Goal: Communication & Community: Answer question/provide support

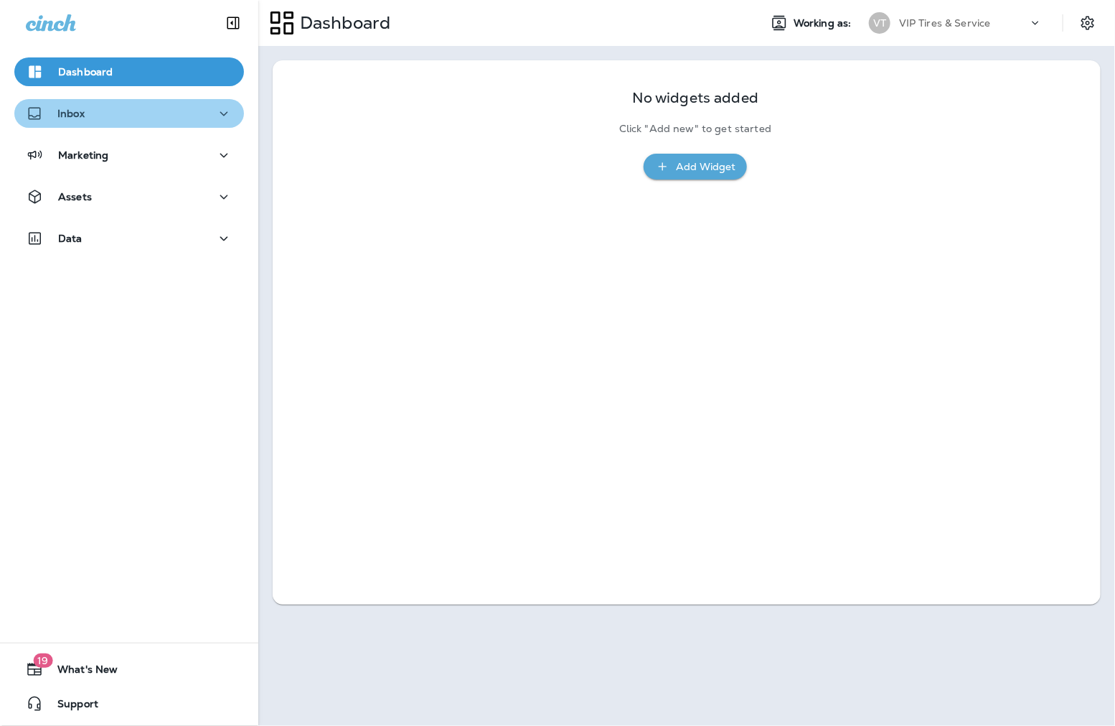
click at [146, 118] on div "Inbox" at bounding box center [129, 114] width 207 height 18
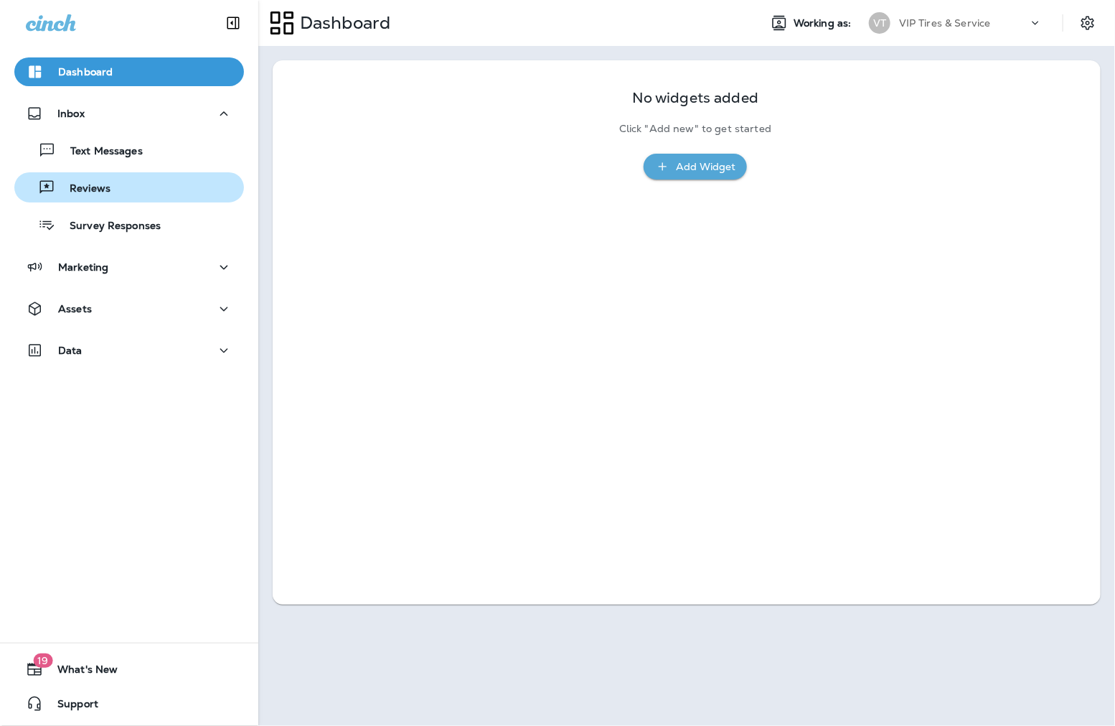
click at [129, 184] on div "Reviews" at bounding box center [129, 188] width 218 height 22
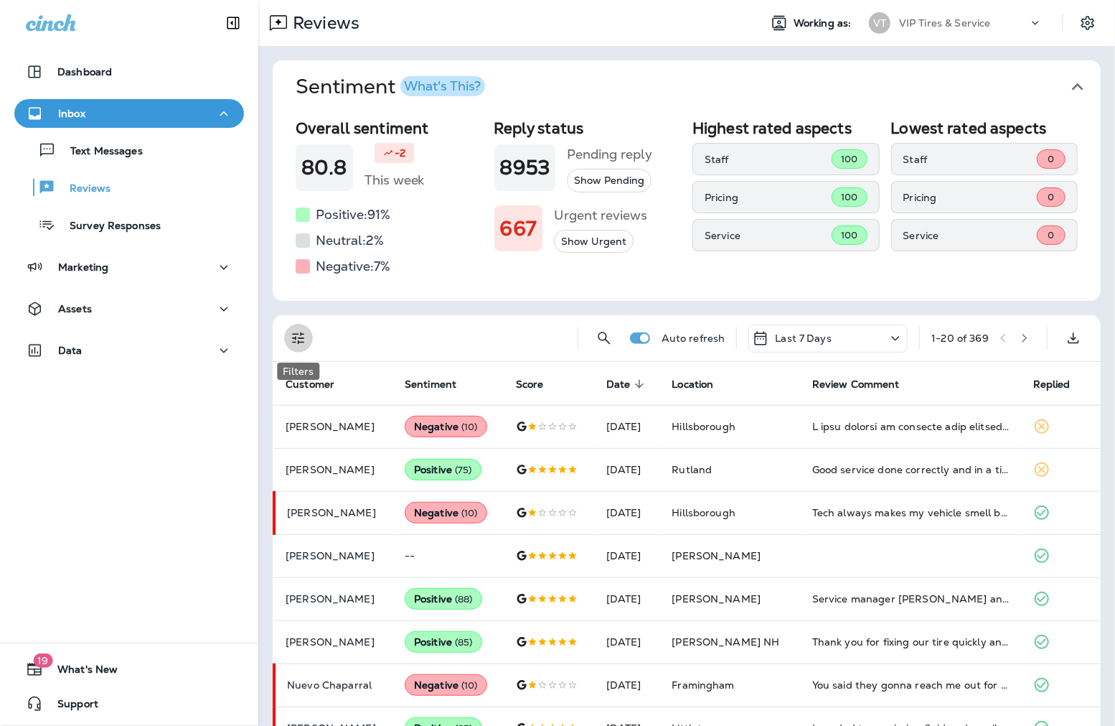
click at [303, 341] on icon "Filters" at bounding box center [298, 337] width 17 height 17
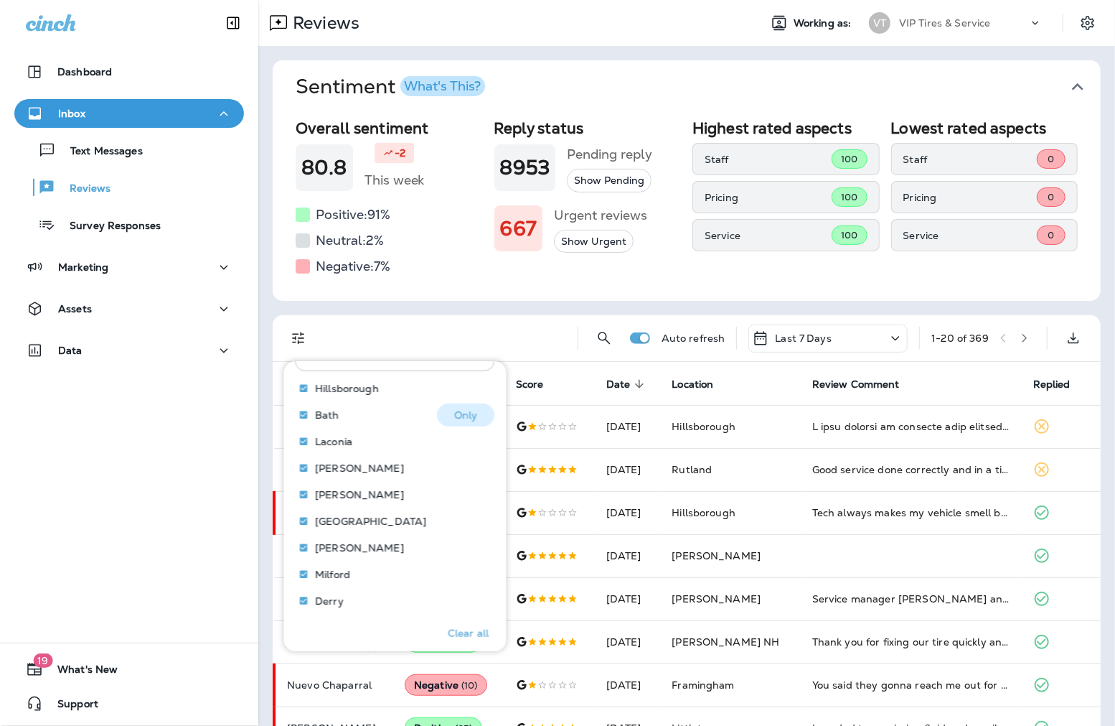
scroll to position [637, 0]
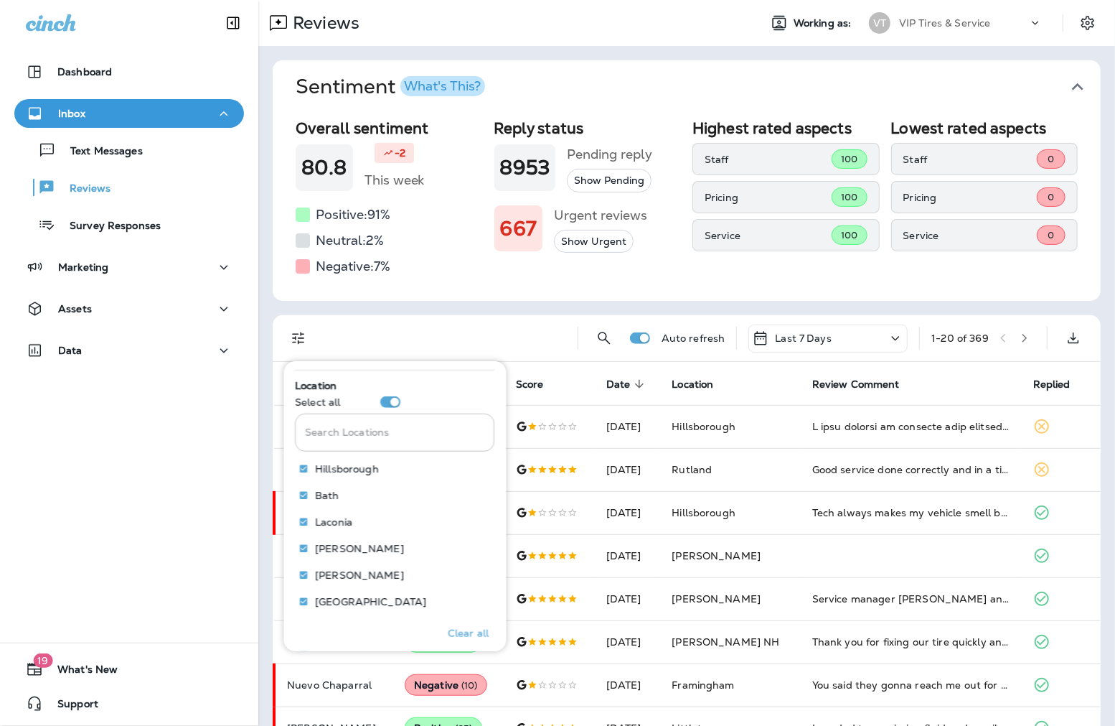
click at [345, 441] on input "Search Locations" at bounding box center [396, 432] width 200 height 38
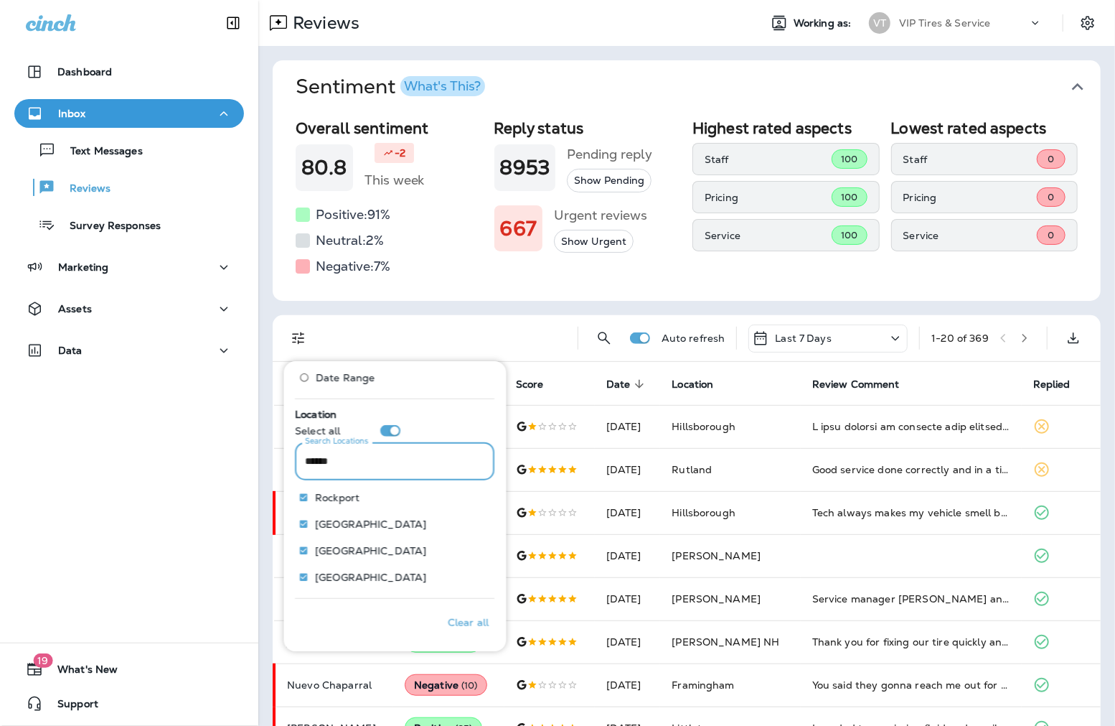
scroll to position [529, 0]
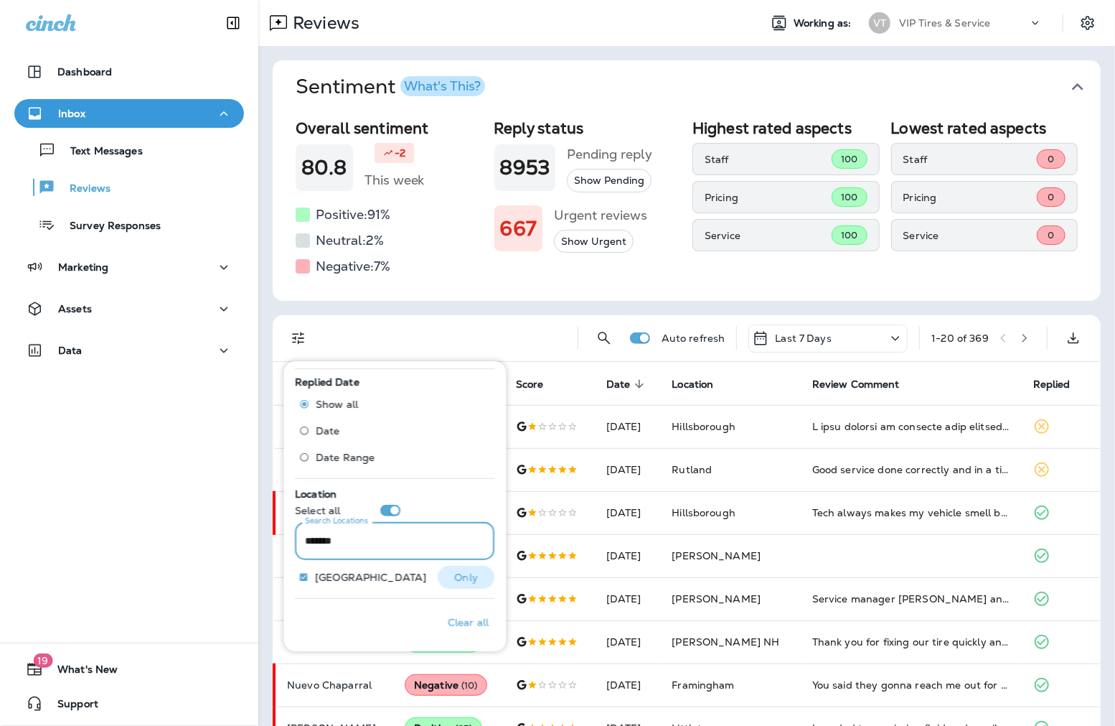
type input "*******"
click at [455, 576] on p "Only" at bounding box center [467, 576] width 24 height 11
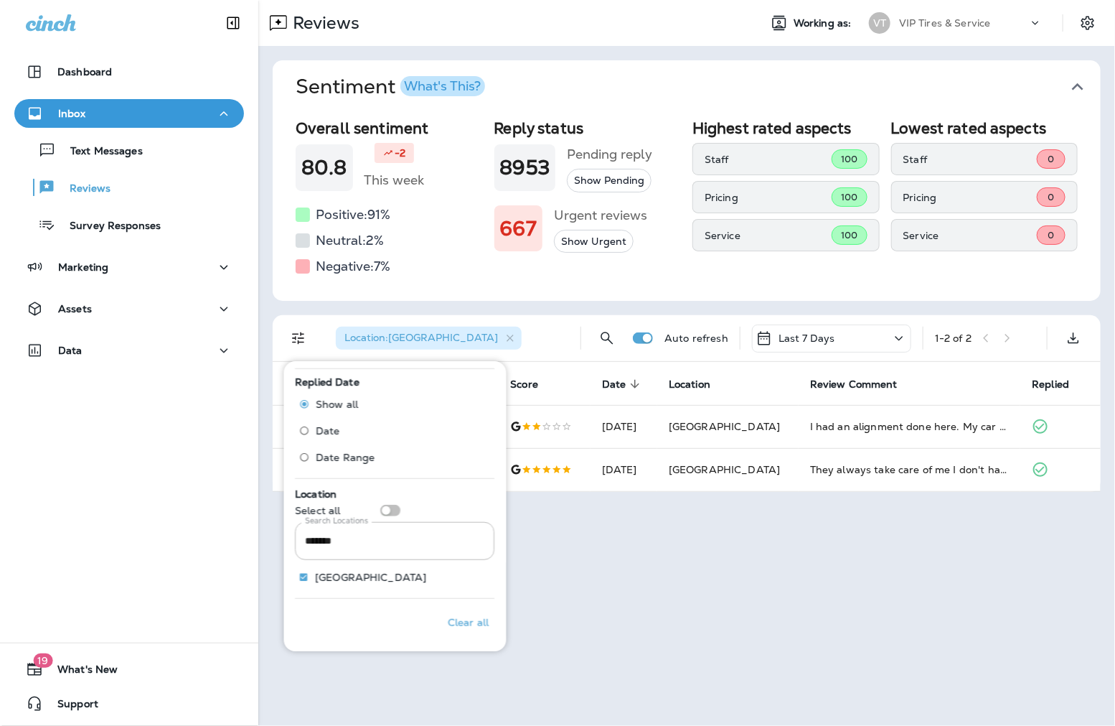
click at [262, 436] on div "Sentiment What's This? Overall sentiment 80.8 -2 This week Positive: 91 % Neutr…" at bounding box center [686, 276] width 857 height 460
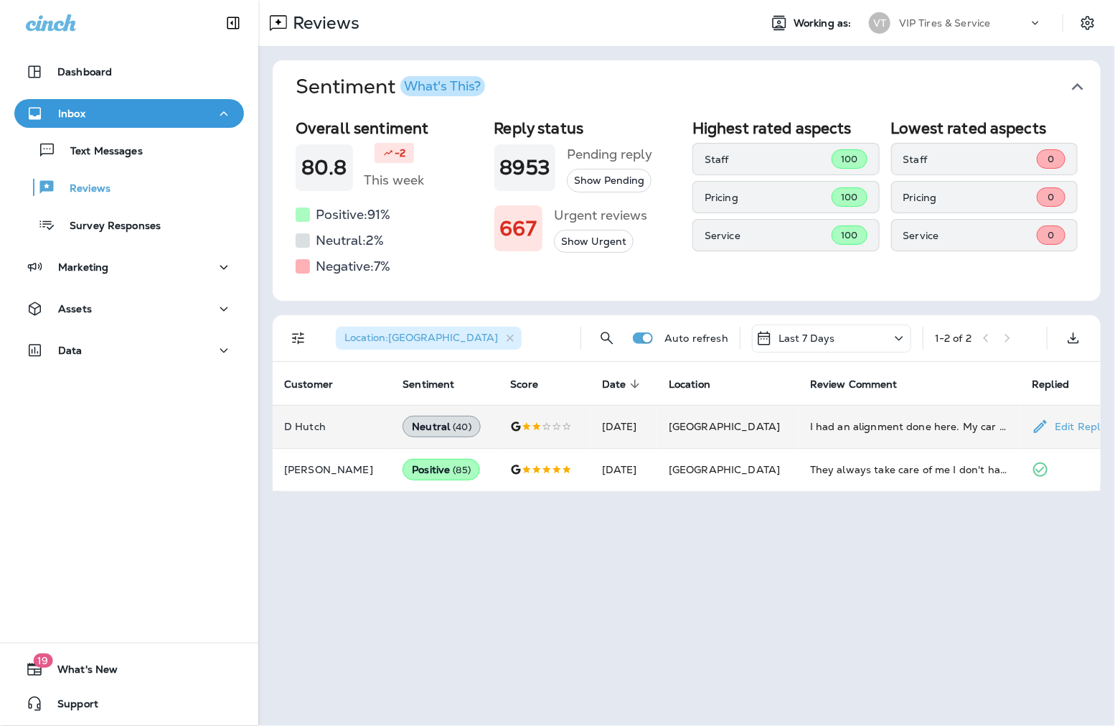
click at [311, 424] on p "D Hutch" at bounding box center [331, 426] width 95 height 11
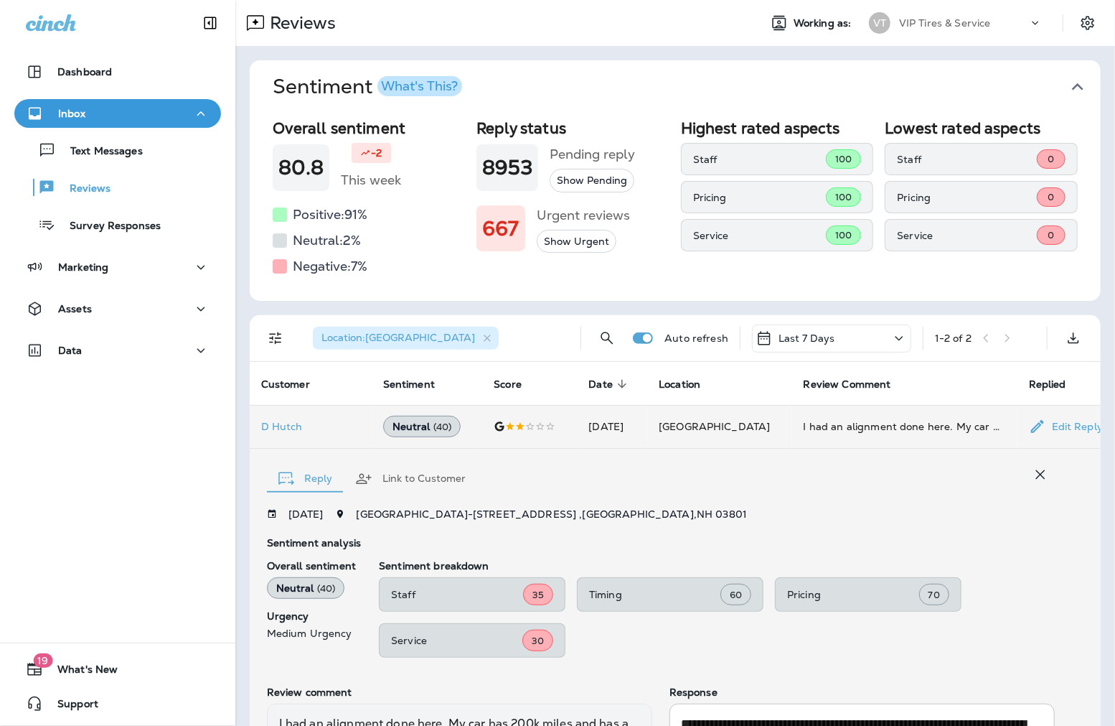
scroll to position [238, 0]
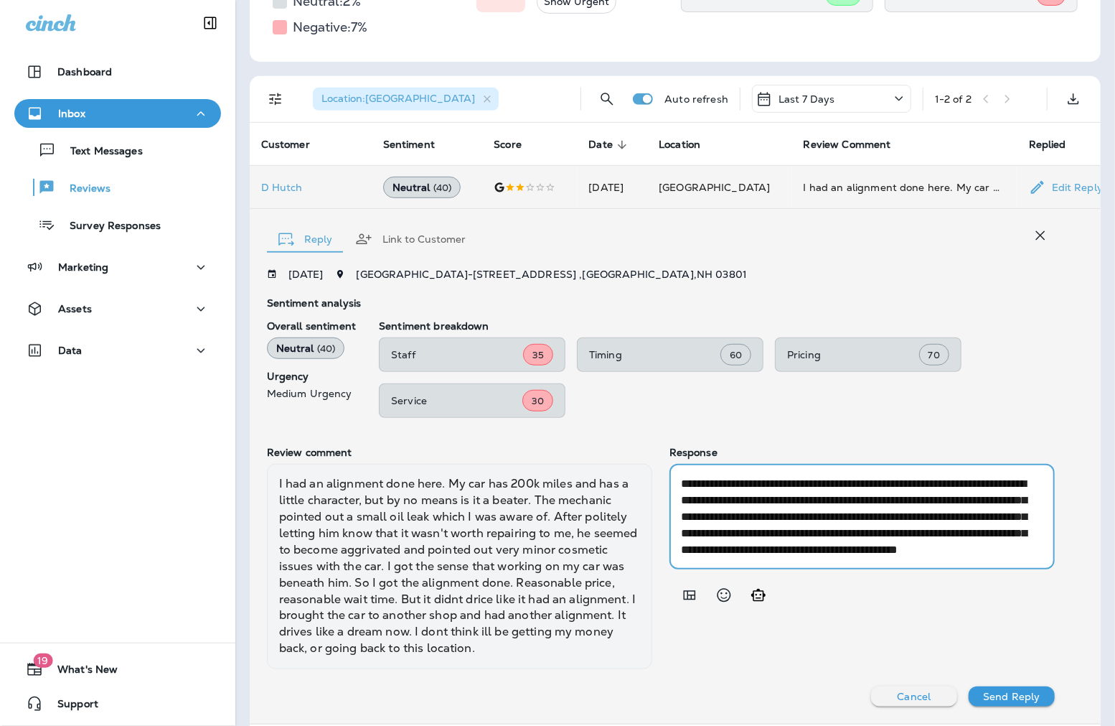
drag, startPoint x: 776, startPoint y: 514, endPoint x: 791, endPoint y: 513, distance: 14.4
click at [791, 513] on textarea "**********" at bounding box center [857, 516] width 352 height 83
click at [807, 518] on textarea "**********" at bounding box center [857, 516] width 352 height 83
click at [481, 103] on icon "button" at bounding box center [487, 99] width 12 height 12
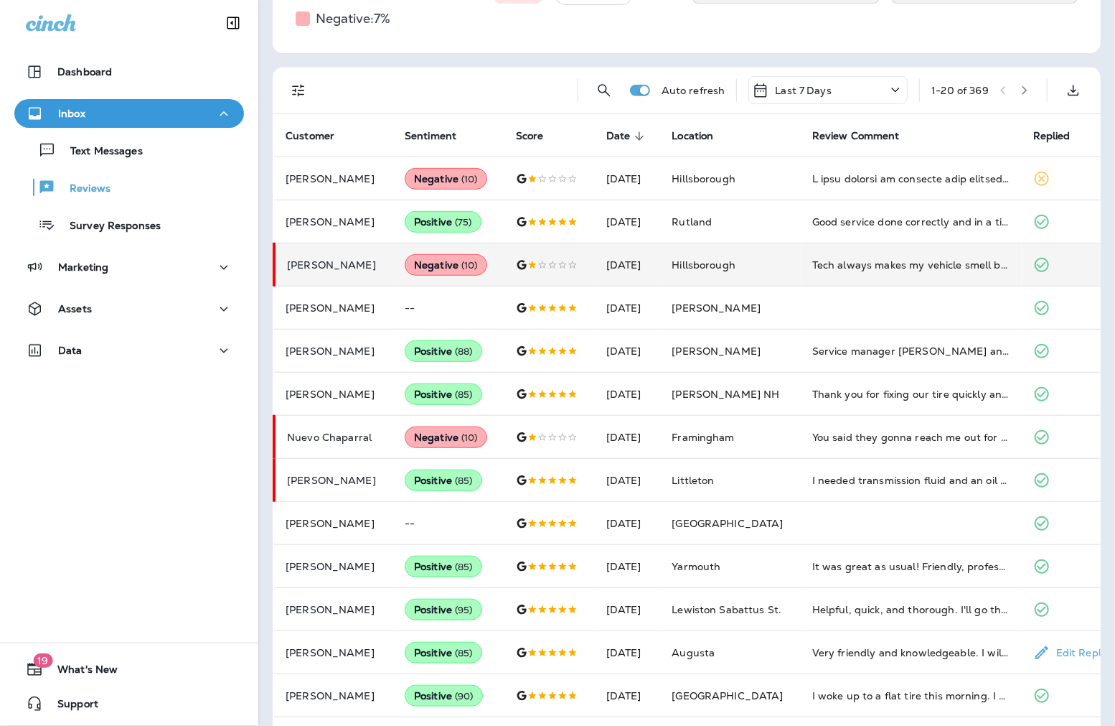
scroll to position [155, 0]
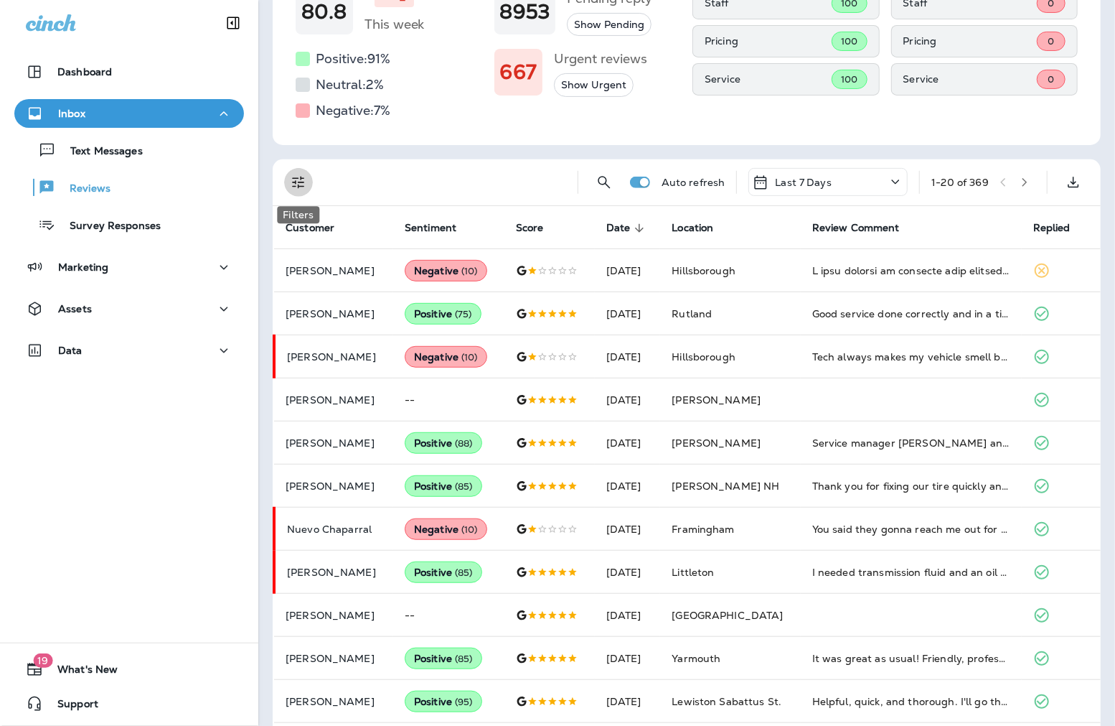
click at [304, 182] on icon "Filters" at bounding box center [298, 183] width 12 height 12
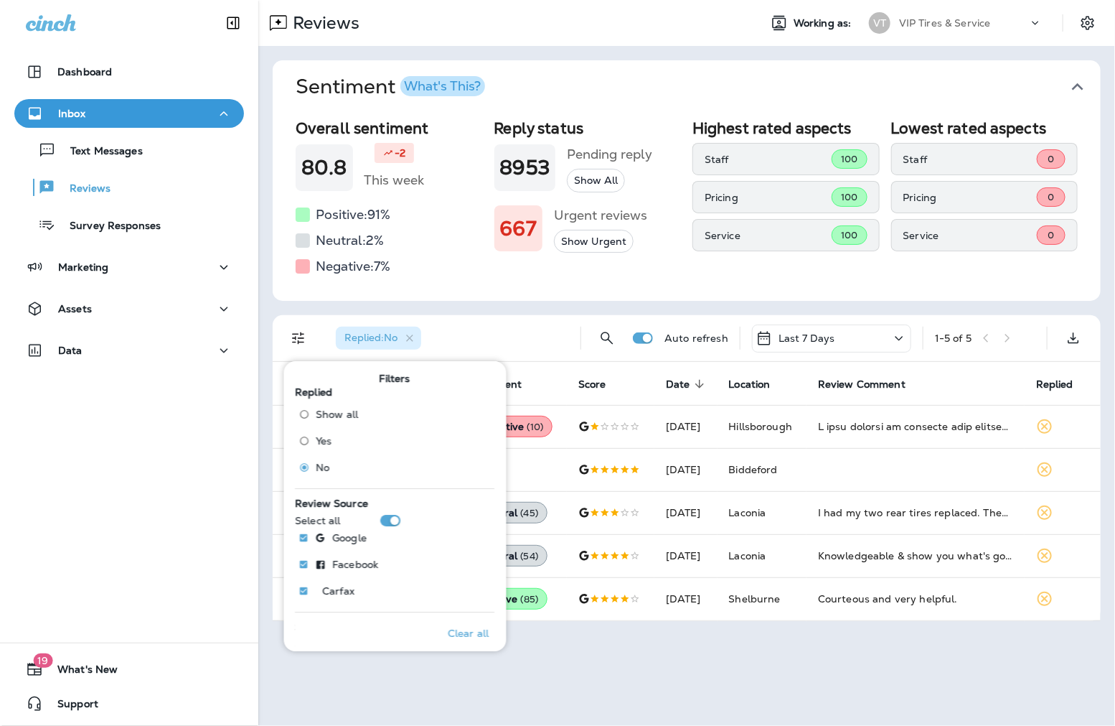
click at [266, 420] on div "Sentiment What's This? Overall sentiment 80.8 -2 This week Positive: 91 % Neutr…" at bounding box center [686, 340] width 857 height 589
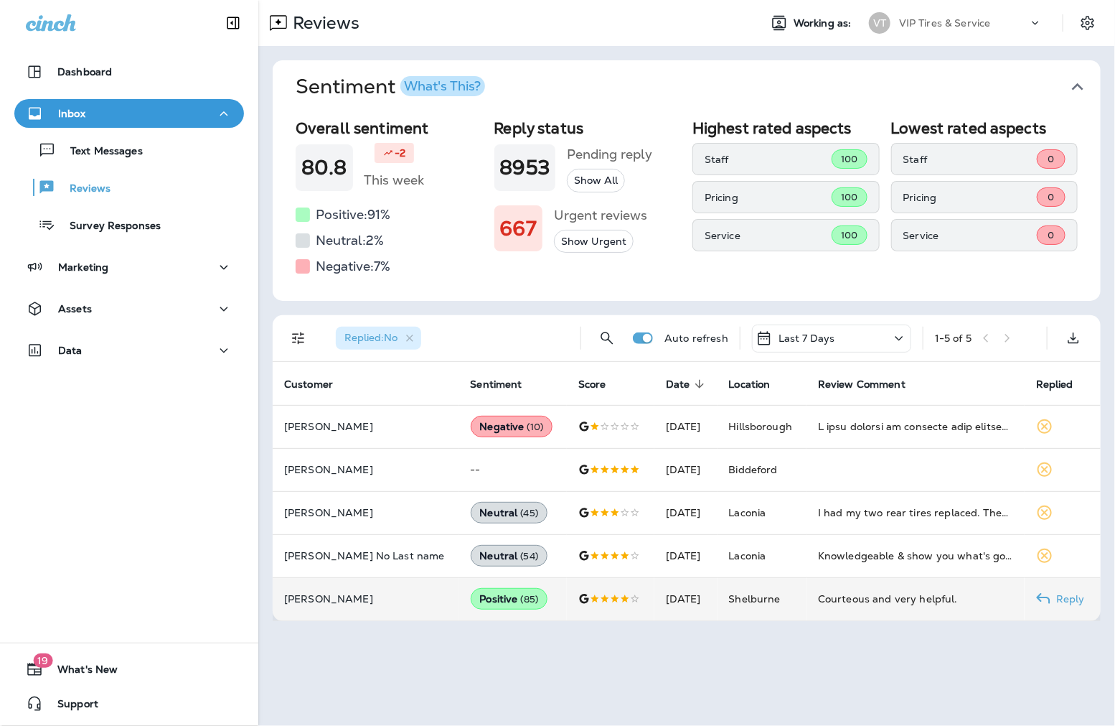
click at [345, 599] on p "[PERSON_NAME]" at bounding box center [366, 598] width 164 height 11
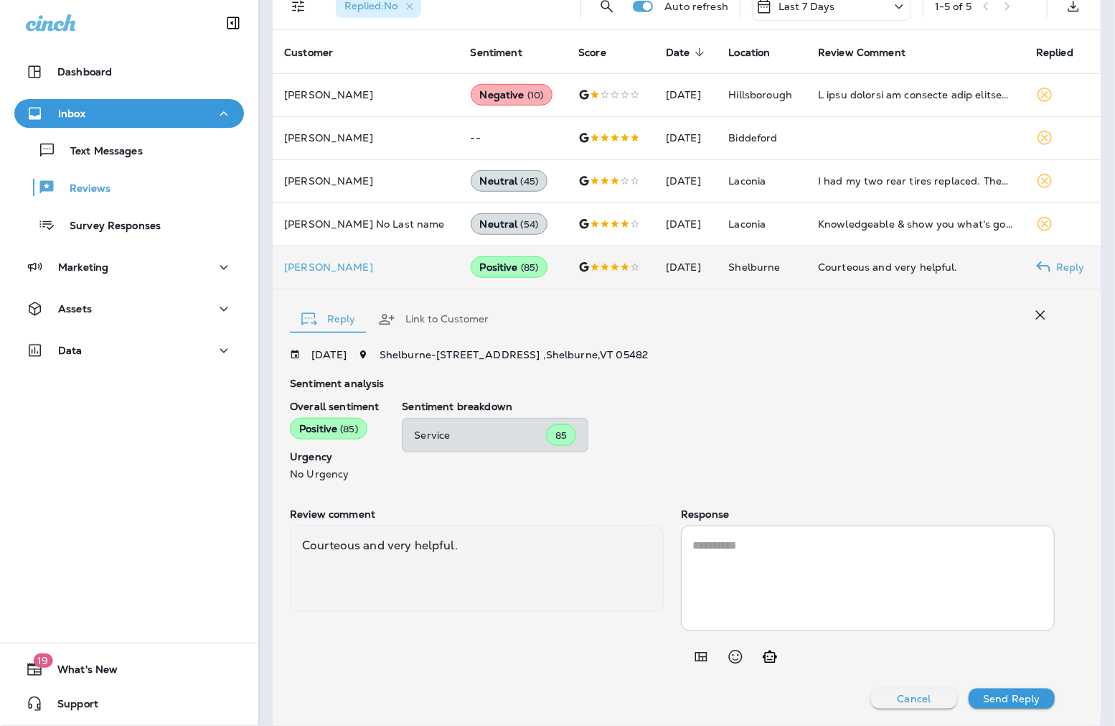
scroll to position [330, 0]
click at [741, 588] on textarea at bounding box center [868, 578] width 351 height 83
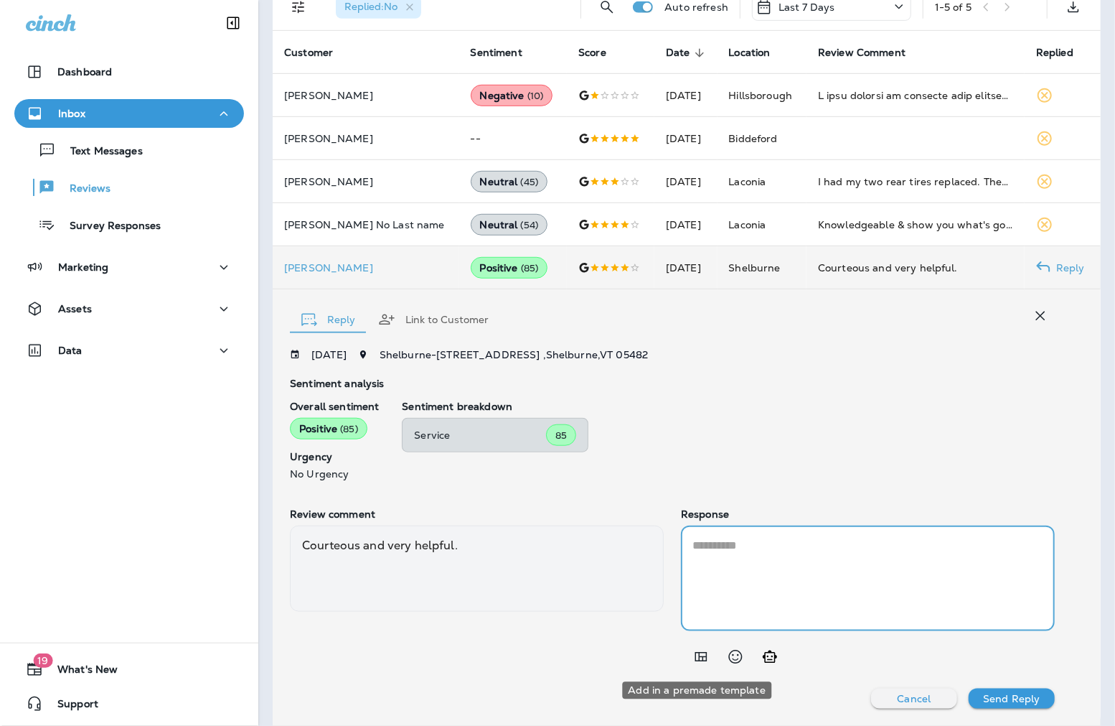
click at [696, 653] on icon "Add in a premade template" at bounding box center [701, 656] width 12 height 9
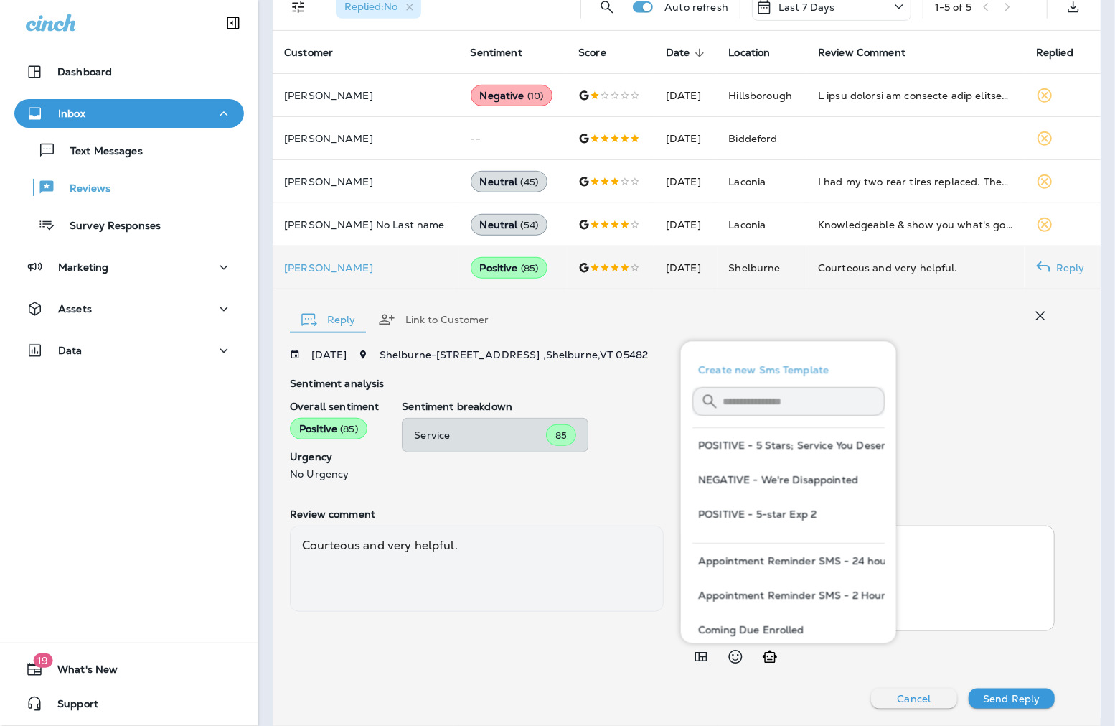
click at [779, 513] on button "POSITIVE - 5-star Exp 2" at bounding box center [789, 514] width 192 height 34
type textarea "**********"
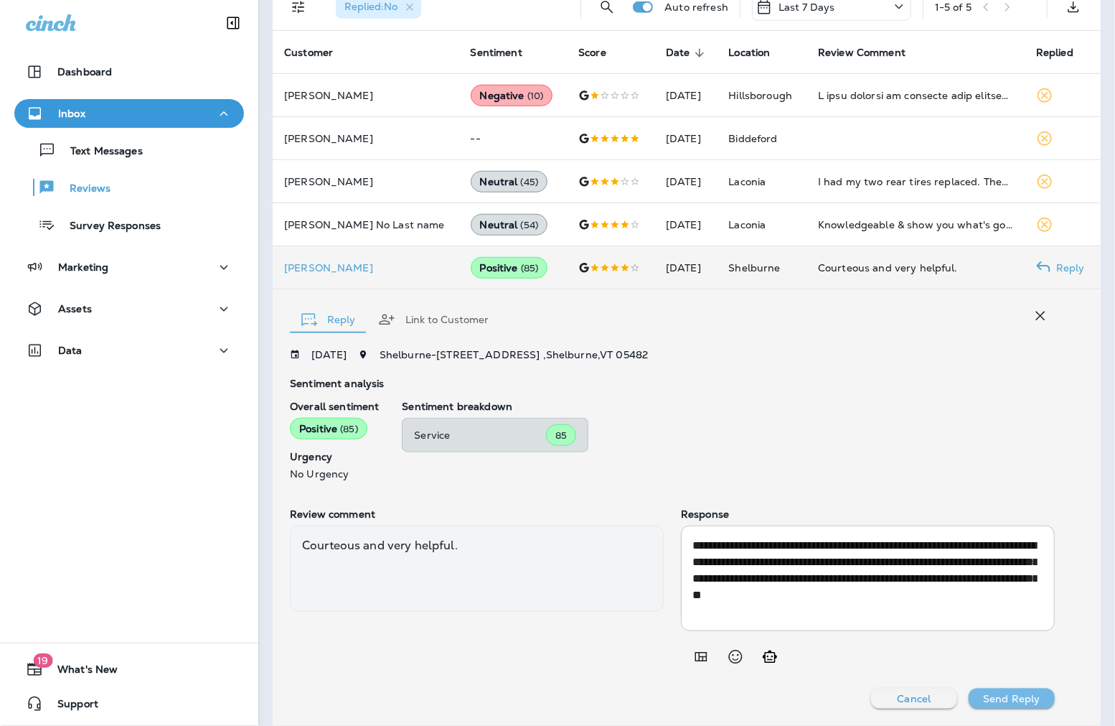
click at [992, 697] on p "Send Reply" at bounding box center [1011, 698] width 57 height 11
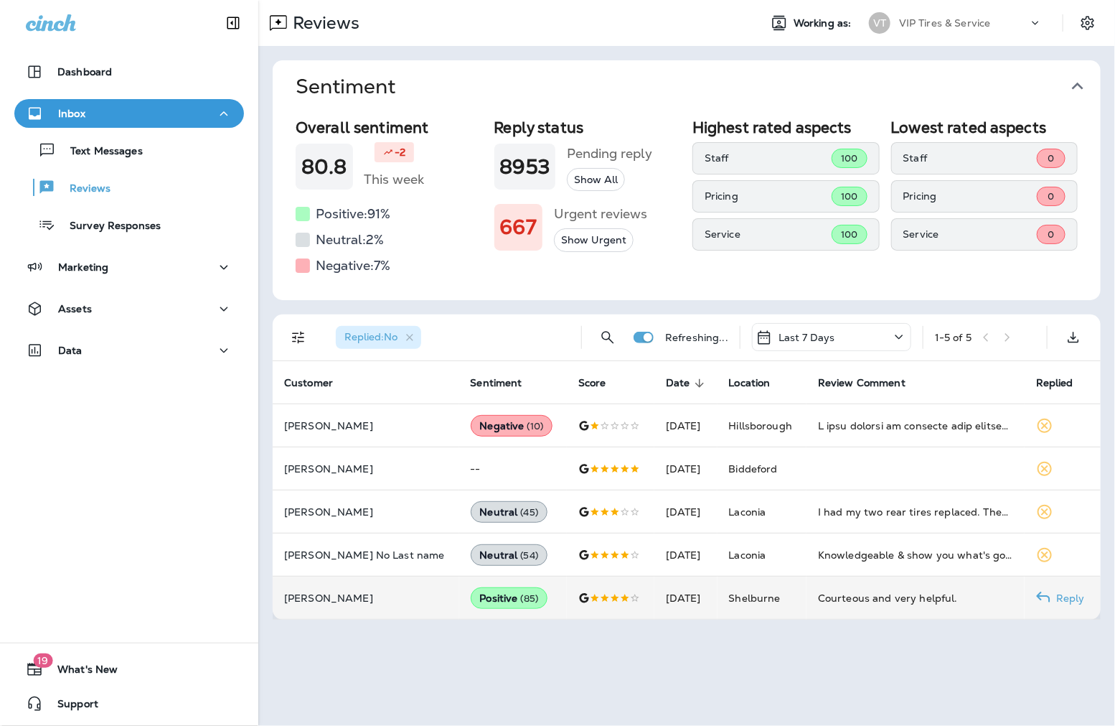
scroll to position [0, 0]
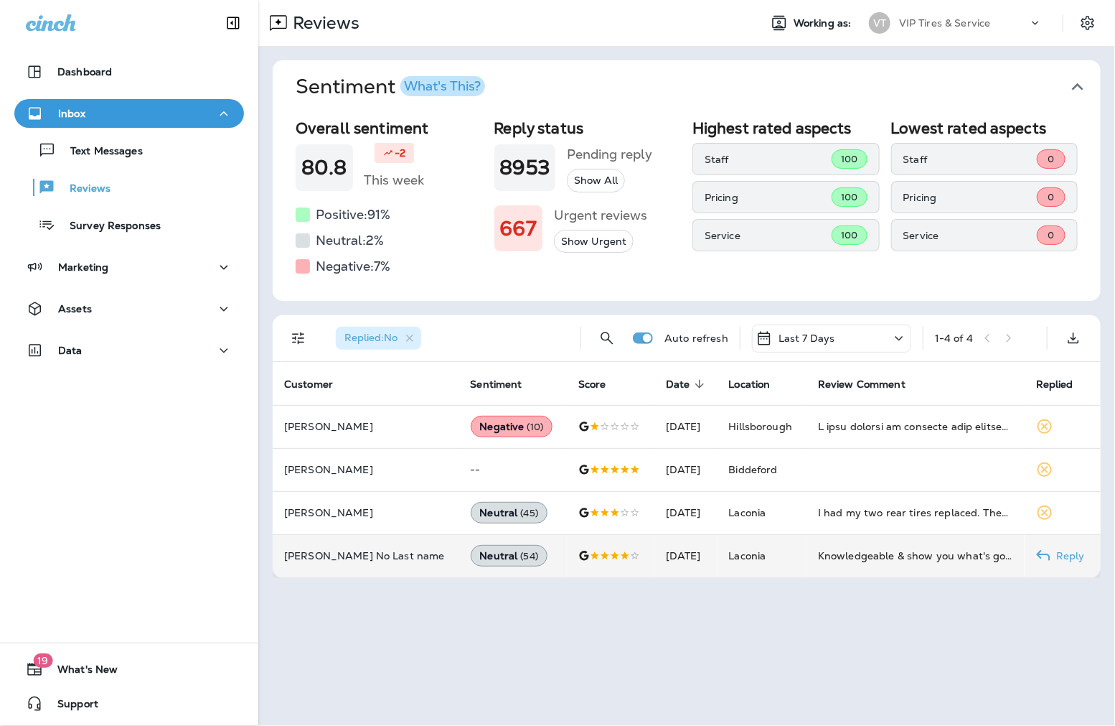
click at [365, 551] on p "[PERSON_NAME] No Last name" at bounding box center [366, 555] width 164 height 11
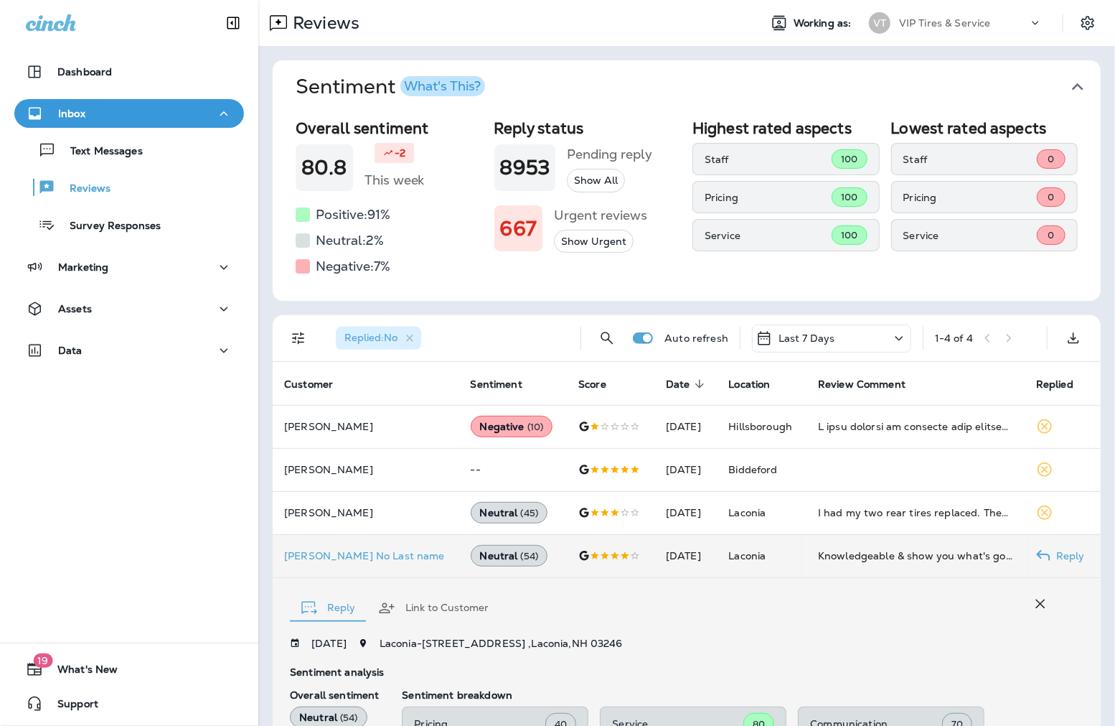
scroll to position [288, 0]
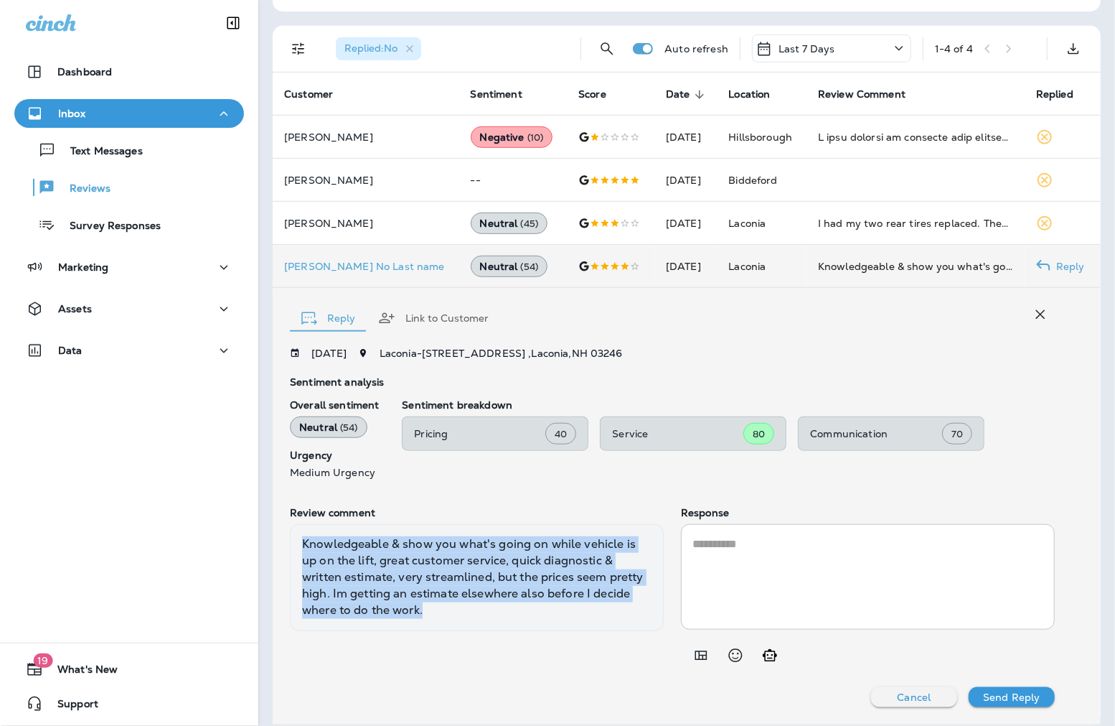
drag, startPoint x: 464, startPoint y: 618, endPoint x: 299, endPoint y: 543, distance: 181.8
click at [299, 543] on div "Knowledgeable & show you what's going on while vehicle is up on the lift, great…" at bounding box center [477, 577] width 374 height 106
copy div "Knowledgeable & show you what's going on while vehicle is up on the lift, great…"
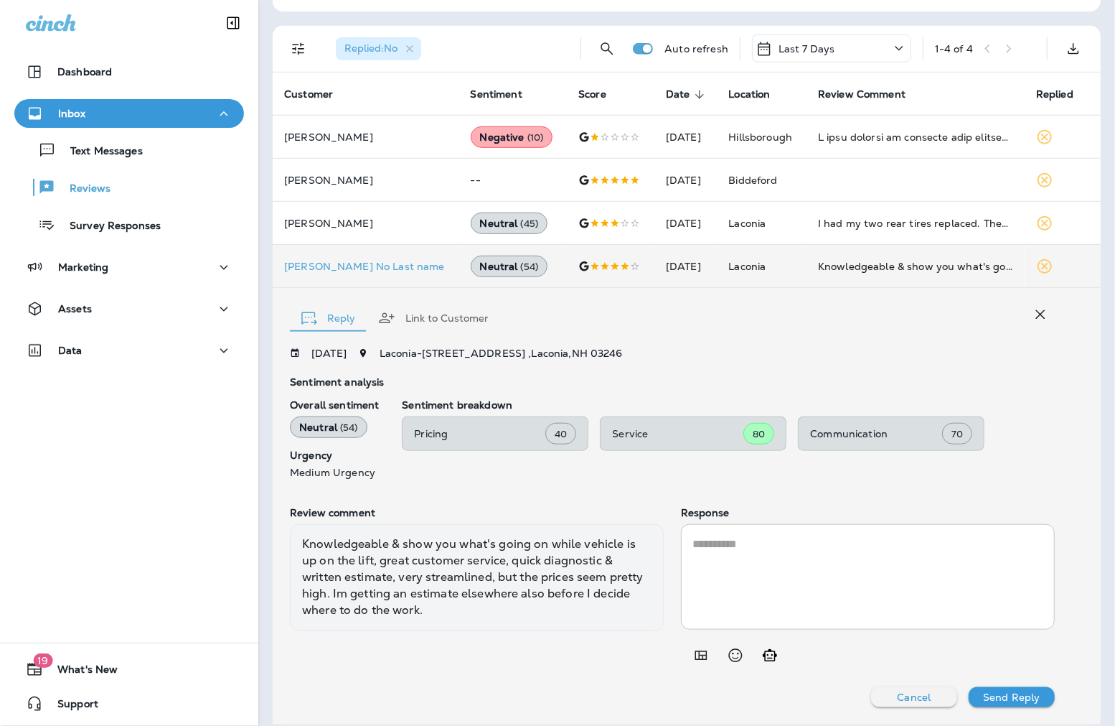
click at [759, 537] on textarea at bounding box center [868, 576] width 351 height 83
paste textarea "**********"
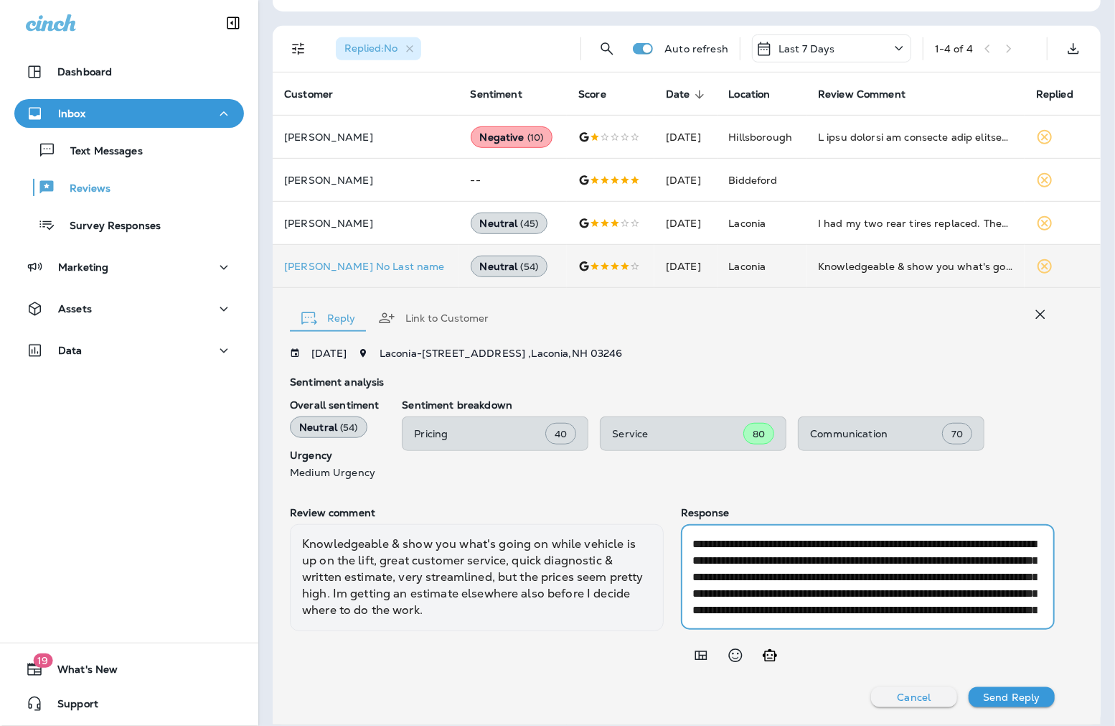
scroll to position [81, 0]
drag, startPoint x: 945, startPoint y: 576, endPoint x: 819, endPoint y: 582, distance: 126.4
click at [819, 582] on textarea "**********" at bounding box center [865, 576] width 345 height 83
click at [771, 541] on textarea "**********" at bounding box center [865, 576] width 345 height 83
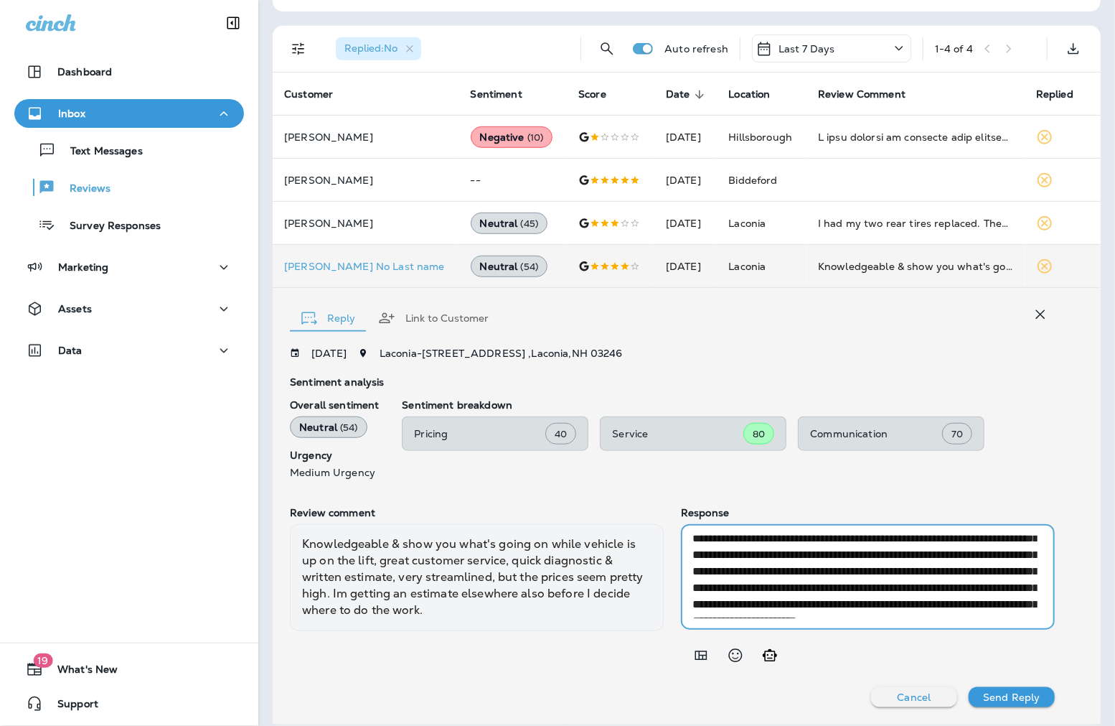
scroll to position [0, 0]
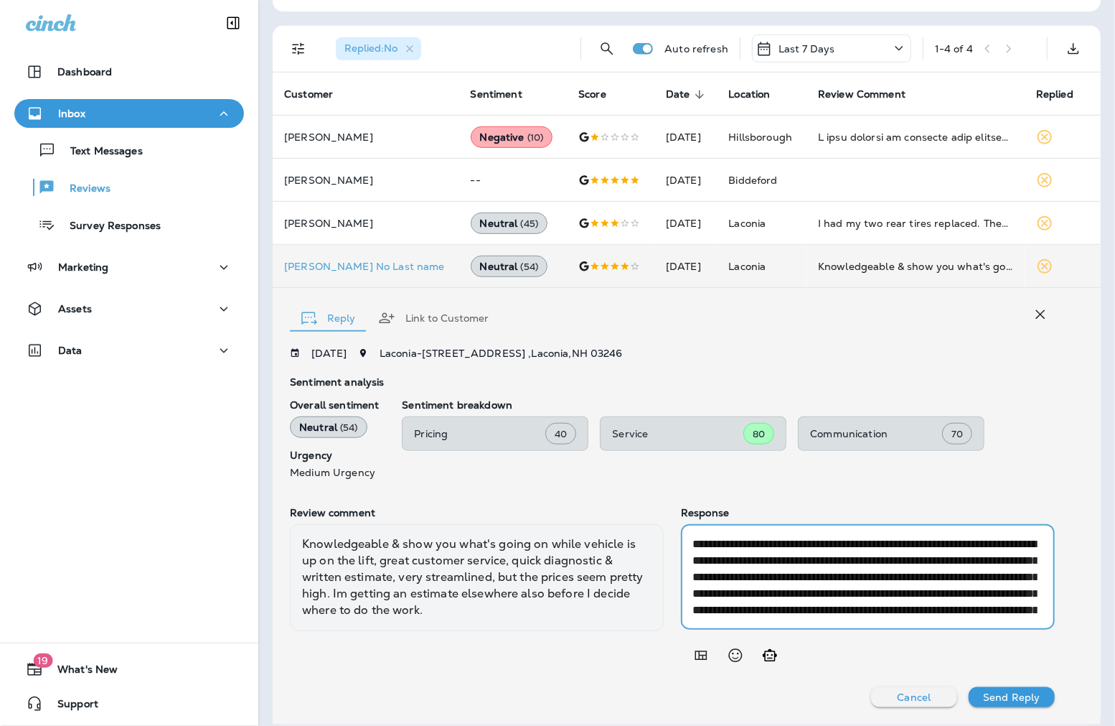
type textarea "**********"
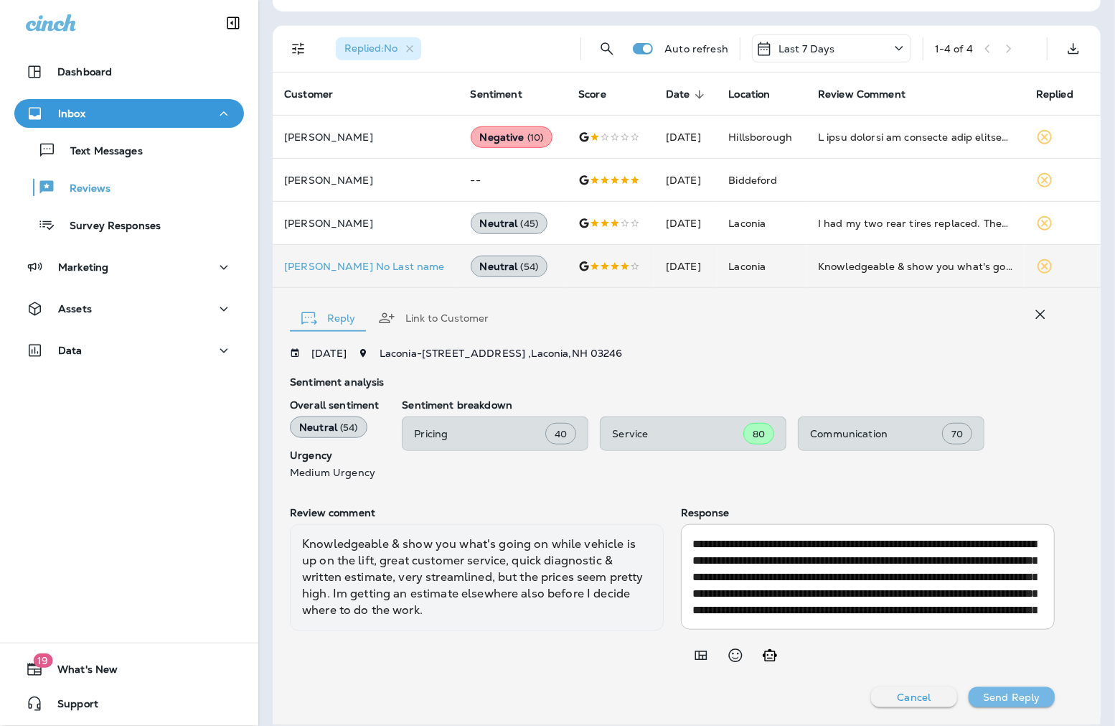
click at [1026, 698] on p "Send Reply" at bounding box center [1011, 696] width 57 height 11
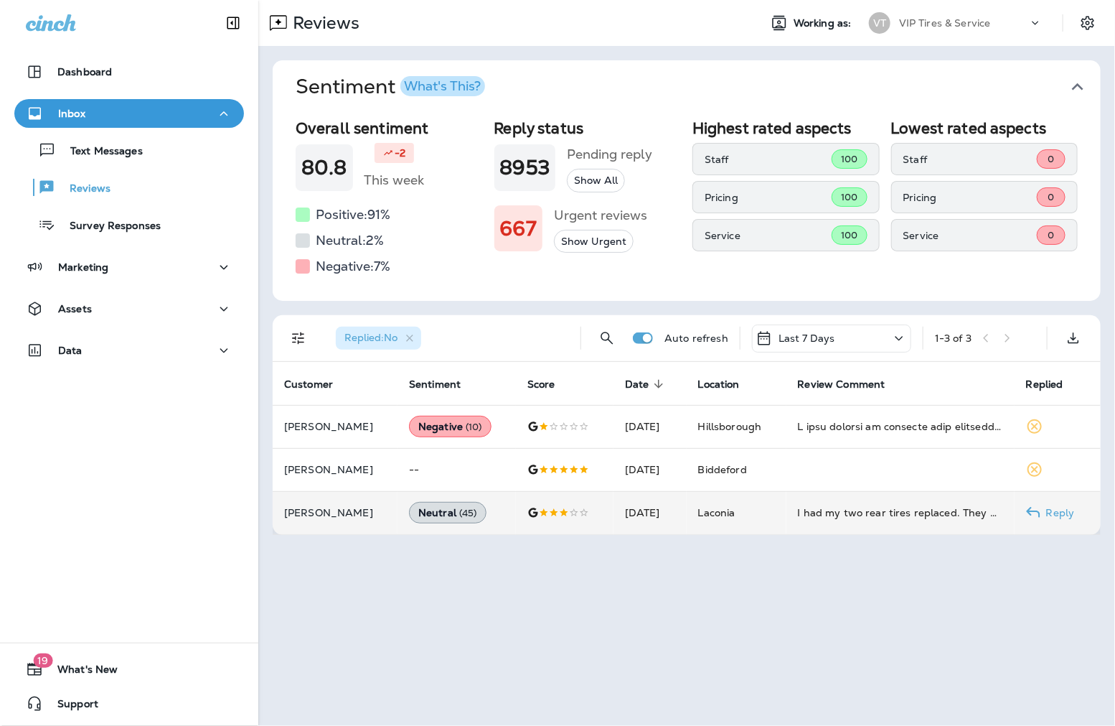
click at [321, 507] on p "[PERSON_NAME]" at bounding box center [335, 512] width 102 height 11
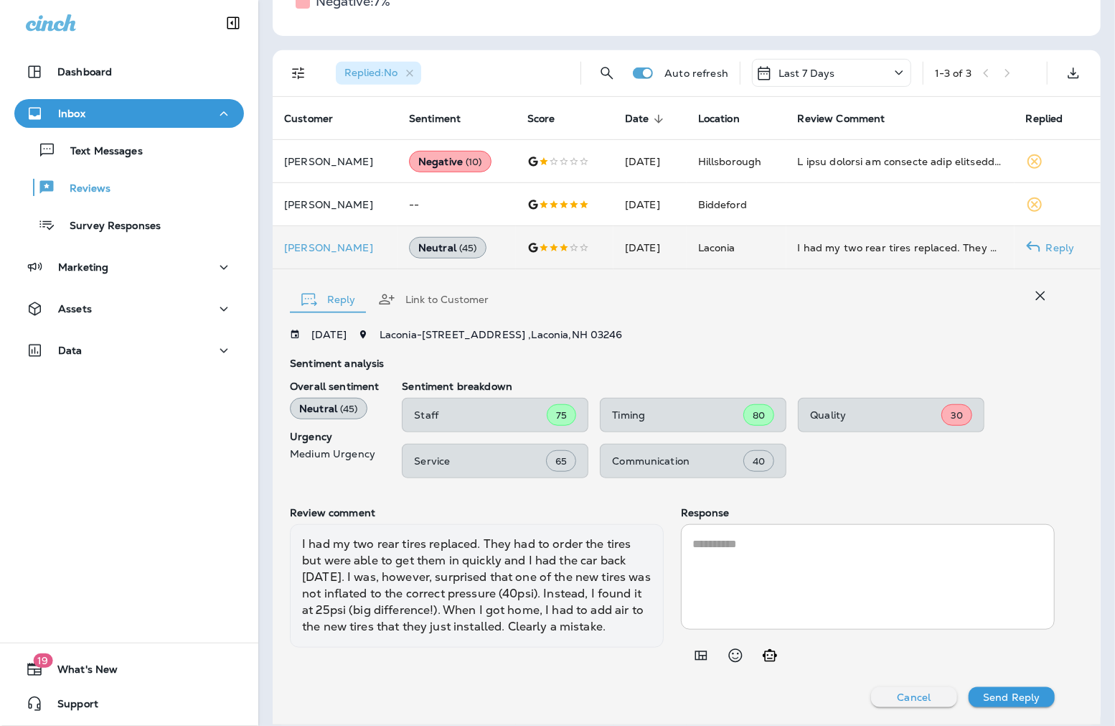
drag, startPoint x: 360, startPoint y: 647, endPoint x: 296, endPoint y: 544, distance: 121.1
click at [296, 544] on div "I had my two rear tires replaced. They had to order the tires but were able to …" at bounding box center [477, 585] width 374 height 123
copy div "I had my two rear tires replaced. They had to order the tires but were able to …"
click at [317, 250] on p "[PERSON_NAME]" at bounding box center [335, 247] width 102 height 11
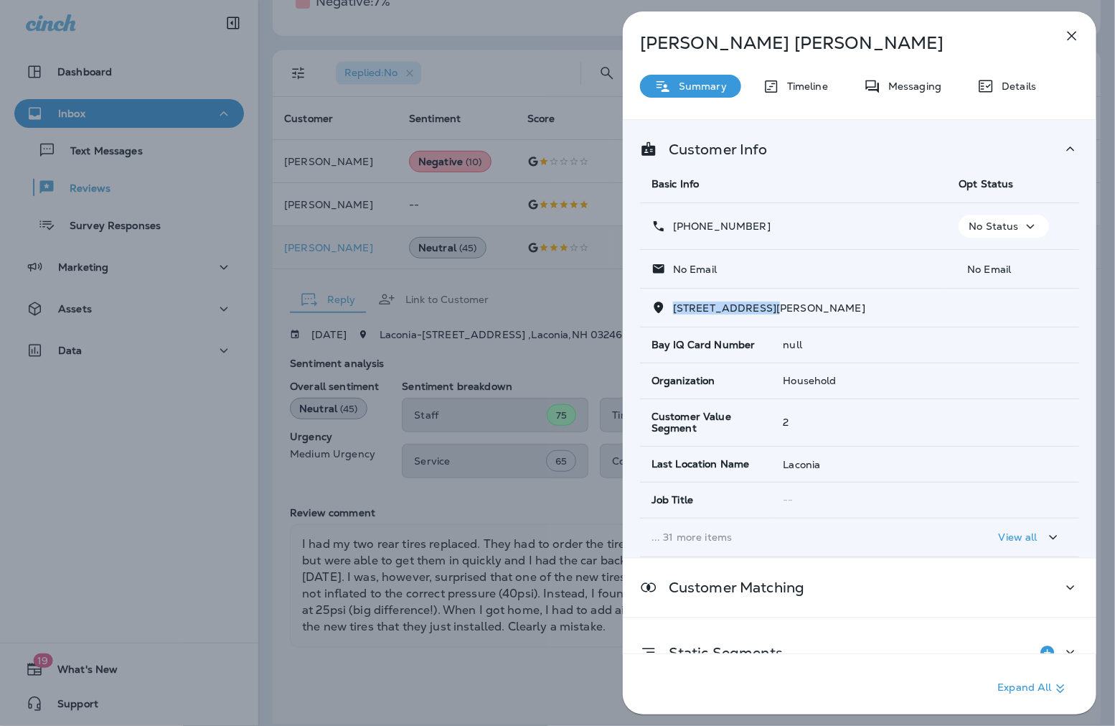
drag, startPoint x: 776, startPoint y: 310, endPoint x: 669, endPoint y: 307, distance: 107.0
click at [669, 307] on p "[STREET_ADDRESS][PERSON_NAME]" at bounding box center [766, 307] width 200 height 11
drag, startPoint x: 807, startPoint y: 307, endPoint x: 675, endPoint y: 311, distance: 132.1
click at [675, 311] on span "[STREET_ADDRESS][PERSON_NAME]" at bounding box center [769, 307] width 192 height 13
copy span "[STREET_ADDRESS][PERSON_NAME] LEFT"
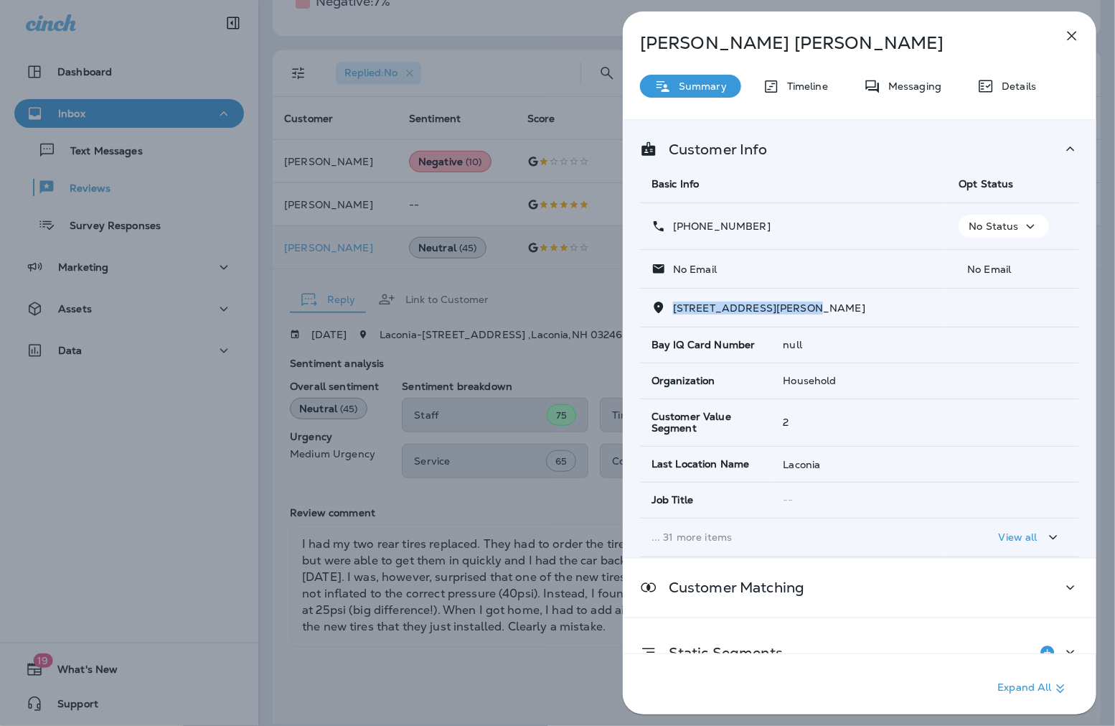
drag, startPoint x: 765, startPoint y: 227, endPoint x: 685, endPoint y: 231, distance: 80.5
click at [685, 231] on div "[PHONE_NUMBER]" at bounding box center [794, 226] width 284 height 15
copy p "[PHONE_NUMBER]"
click at [273, 558] on div "[PERSON_NAME] Summary Timeline Messaging Details Customer Info Basic Info Opt S…" at bounding box center [557, 363] width 1115 height 726
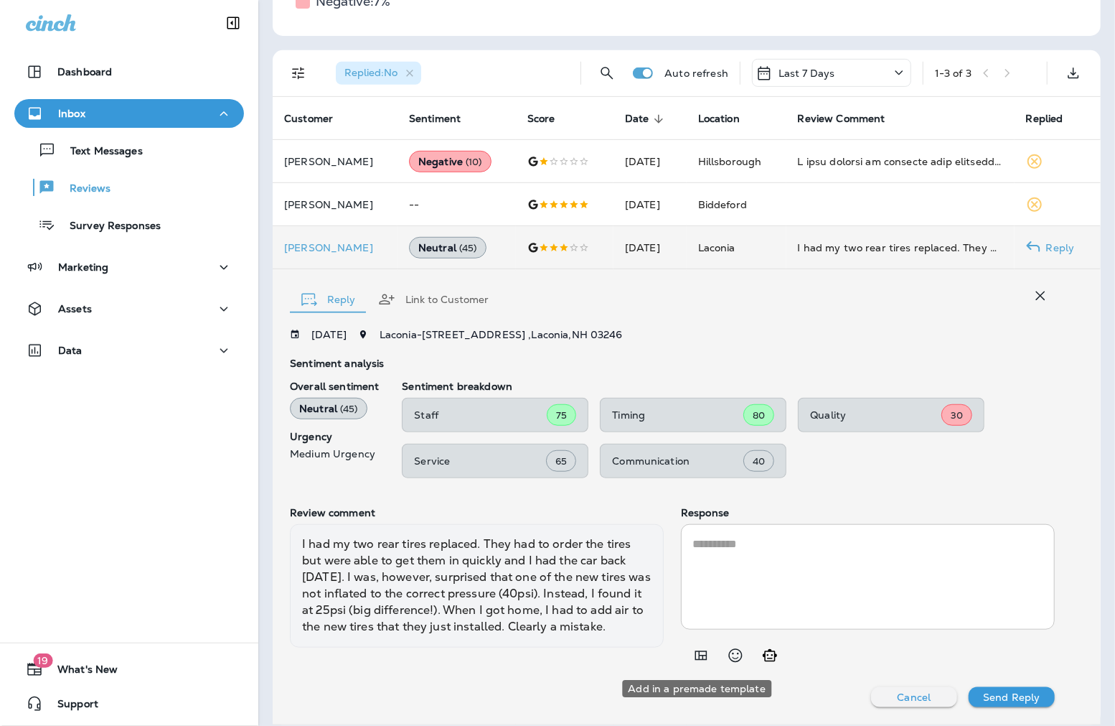
click at [696, 653] on icon "Add in a premade template" at bounding box center [701, 655] width 17 height 17
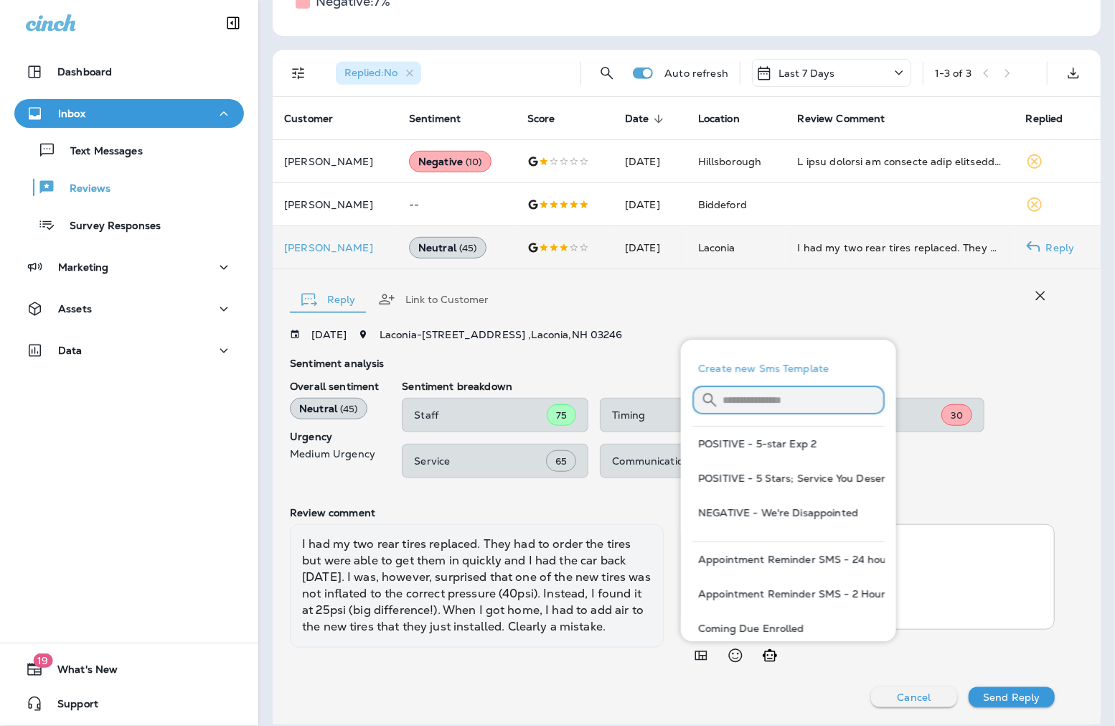
click at [779, 403] on input "text" at bounding box center [804, 400] width 162 height 38
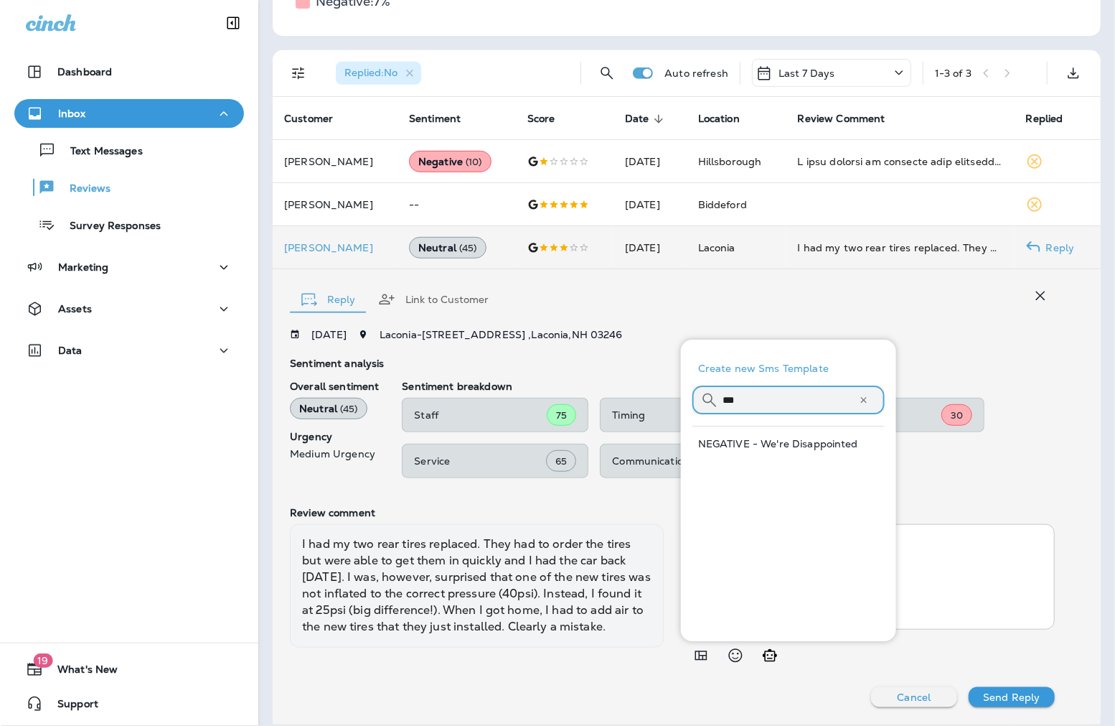
type input "***"
click at [794, 447] on button "NEGATIVE - We're Disappointed" at bounding box center [789, 443] width 192 height 34
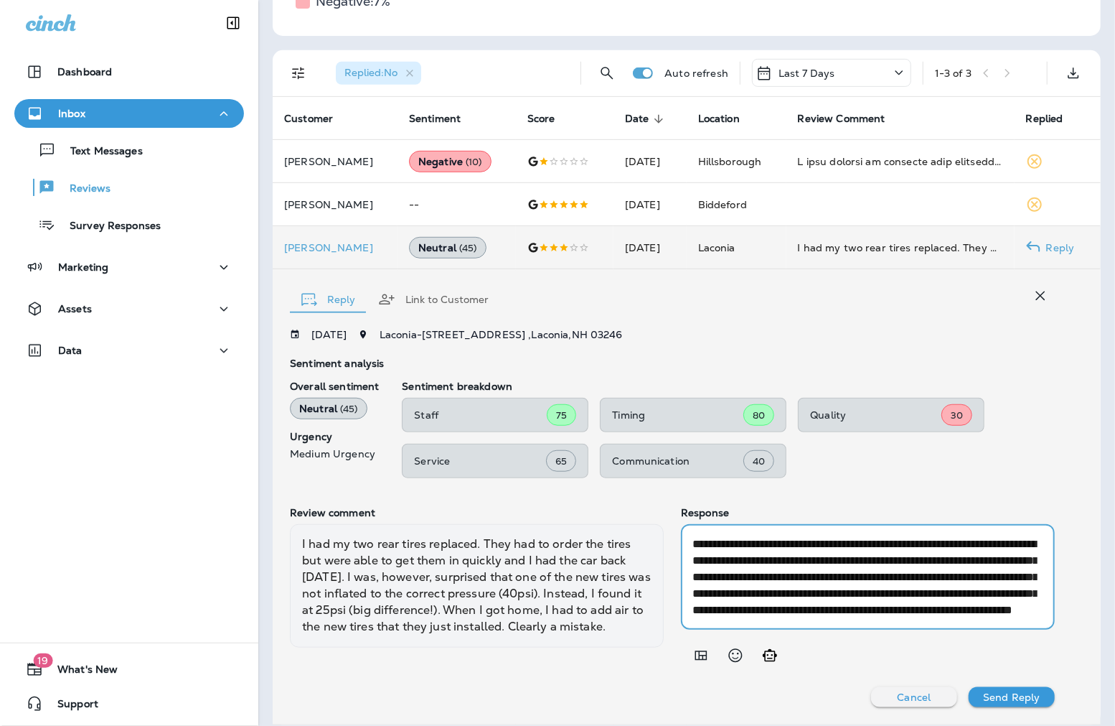
scroll to position [32, 0]
drag, startPoint x: 936, startPoint y: 610, endPoint x: 888, endPoint y: 572, distance: 61.3
click at [888, 572] on textarea "**********" at bounding box center [865, 576] width 345 height 83
drag, startPoint x: 883, startPoint y: 577, endPoint x: 685, endPoint y: 571, distance: 197.4
click at [685, 573] on div "**********" at bounding box center [868, 576] width 374 height 105
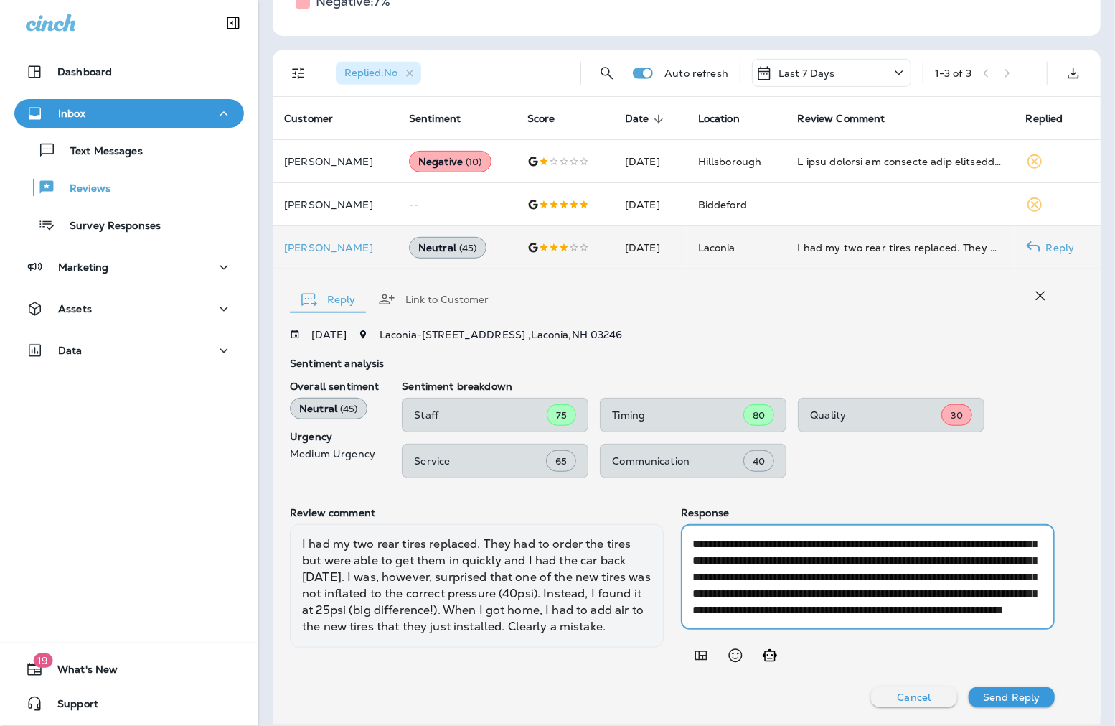
scroll to position [65, 0]
drag, startPoint x: 817, startPoint y: 611, endPoint x: 838, endPoint y: 599, distance: 25.1
click at [838, 599] on textarea "**********" at bounding box center [865, 576] width 345 height 83
type textarea "**********"
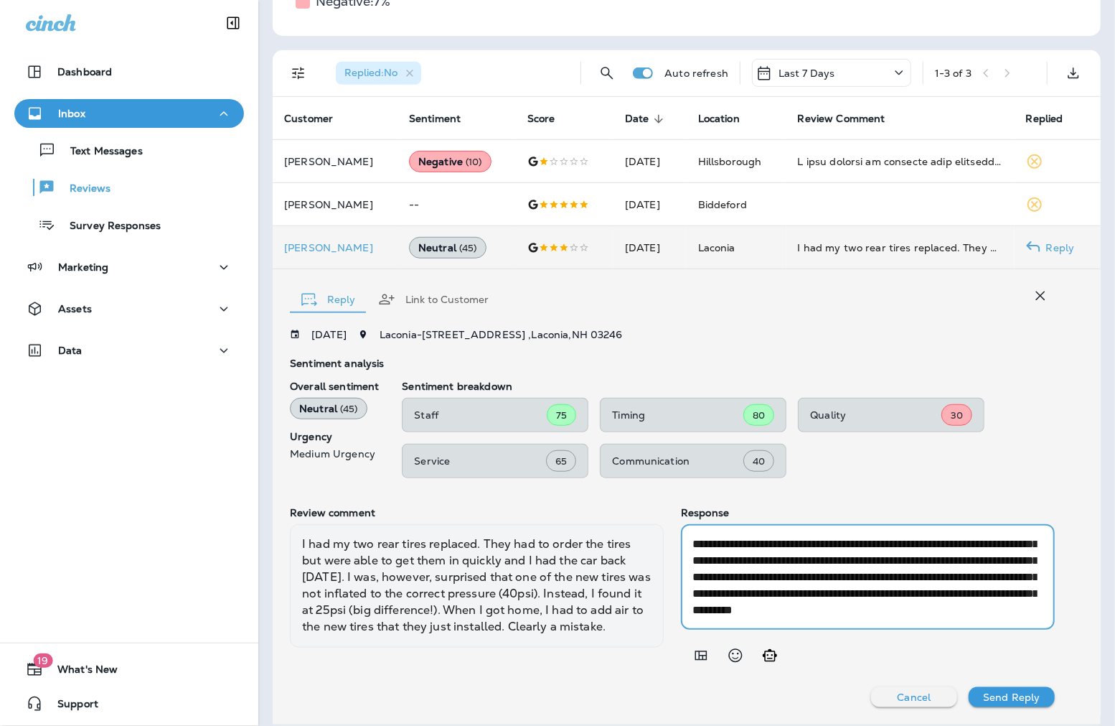
click at [1005, 691] on p "Send Reply" at bounding box center [1011, 696] width 57 height 11
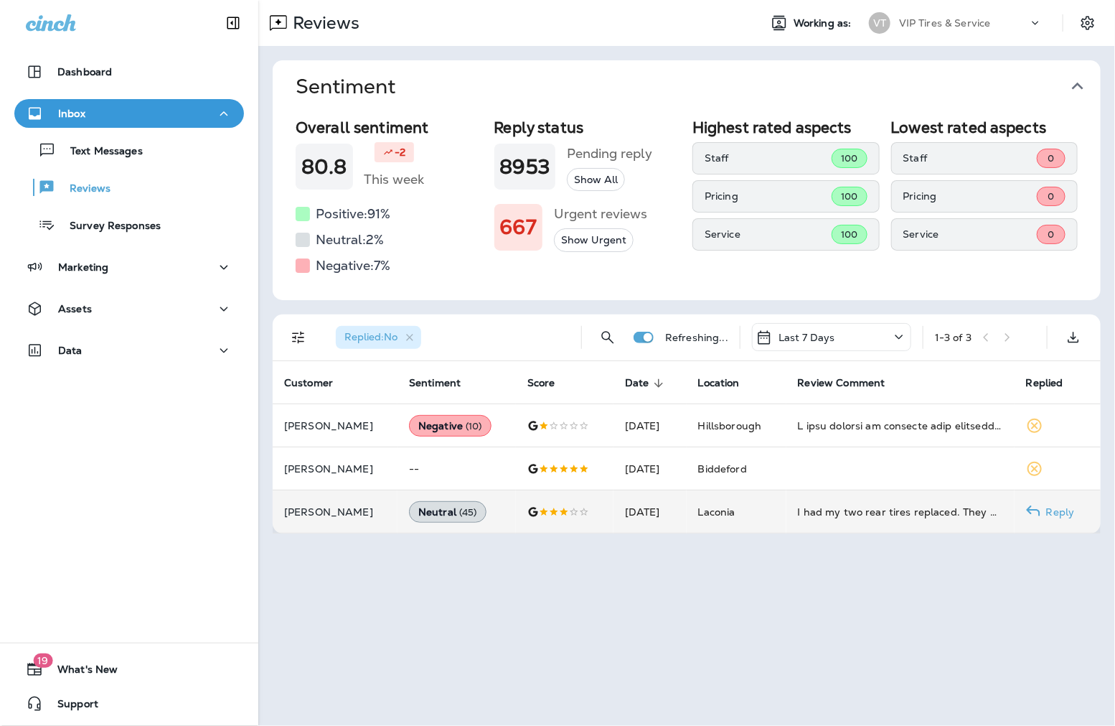
scroll to position [0, 0]
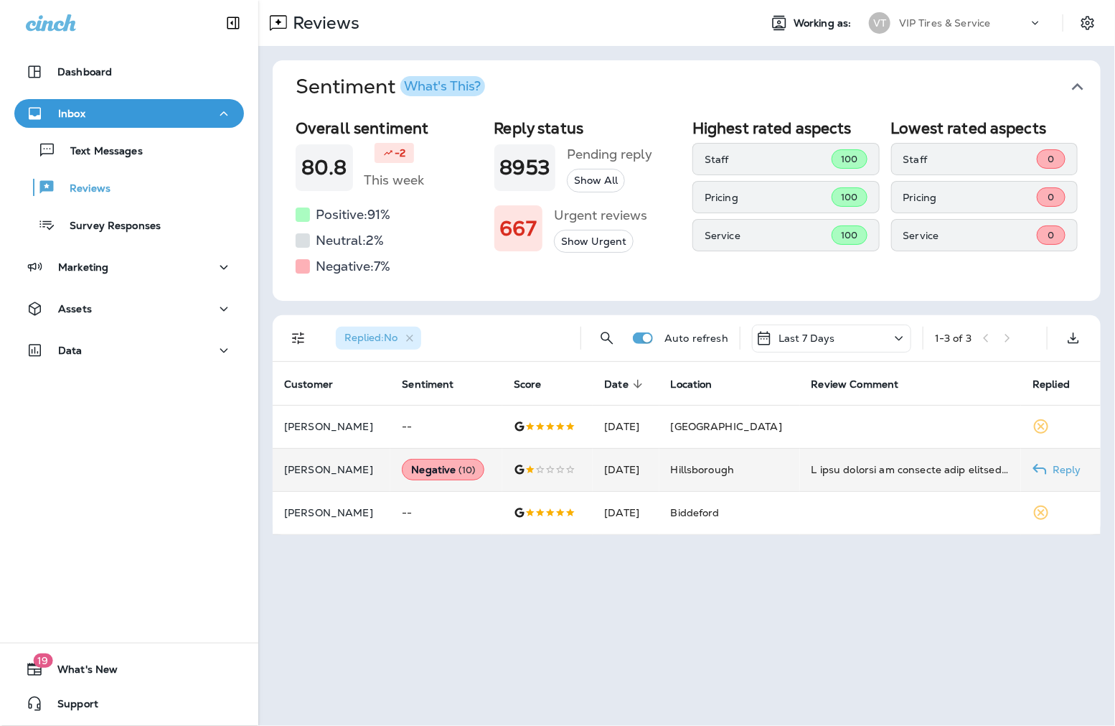
click at [300, 468] on p "[PERSON_NAME]" at bounding box center [331, 469] width 95 height 11
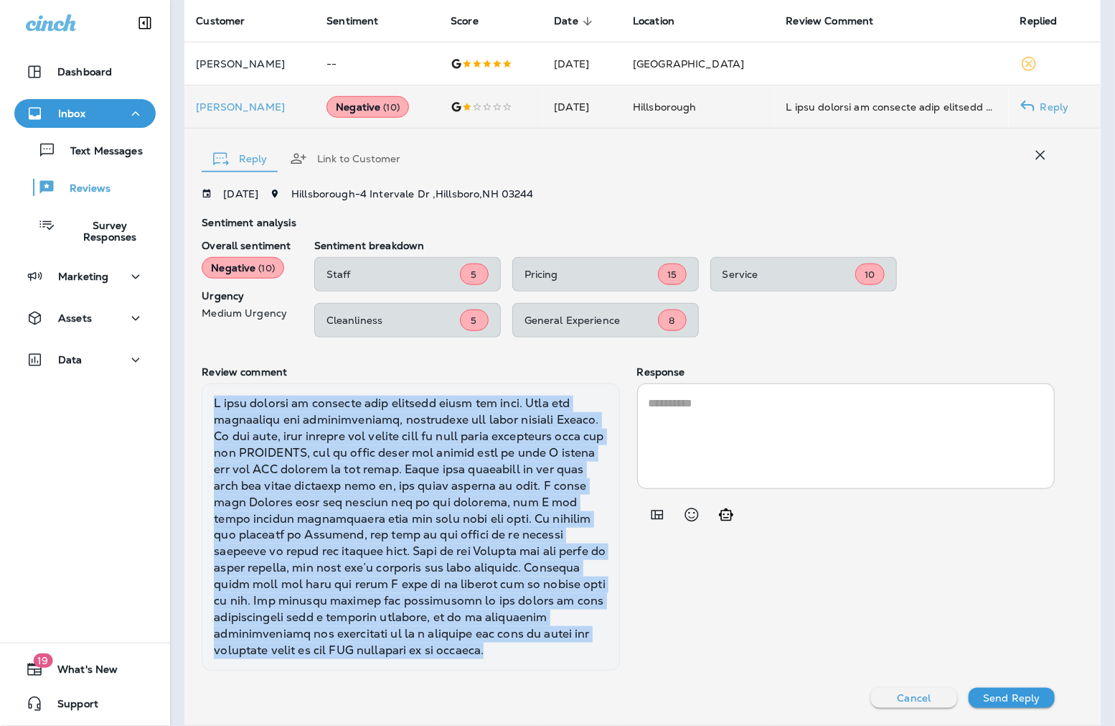
drag, startPoint x: 214, startPoint y: 405, endPoint x: 536, endPoint y: 646, distance: 402.5
click at [536, 646] on div at bounding box center [411, 526] width 418 height 287
copy div "L ipsu dolorsi am consecte adip elitsedd eiusm tem inci. Utla etd magnaaliqu en…"
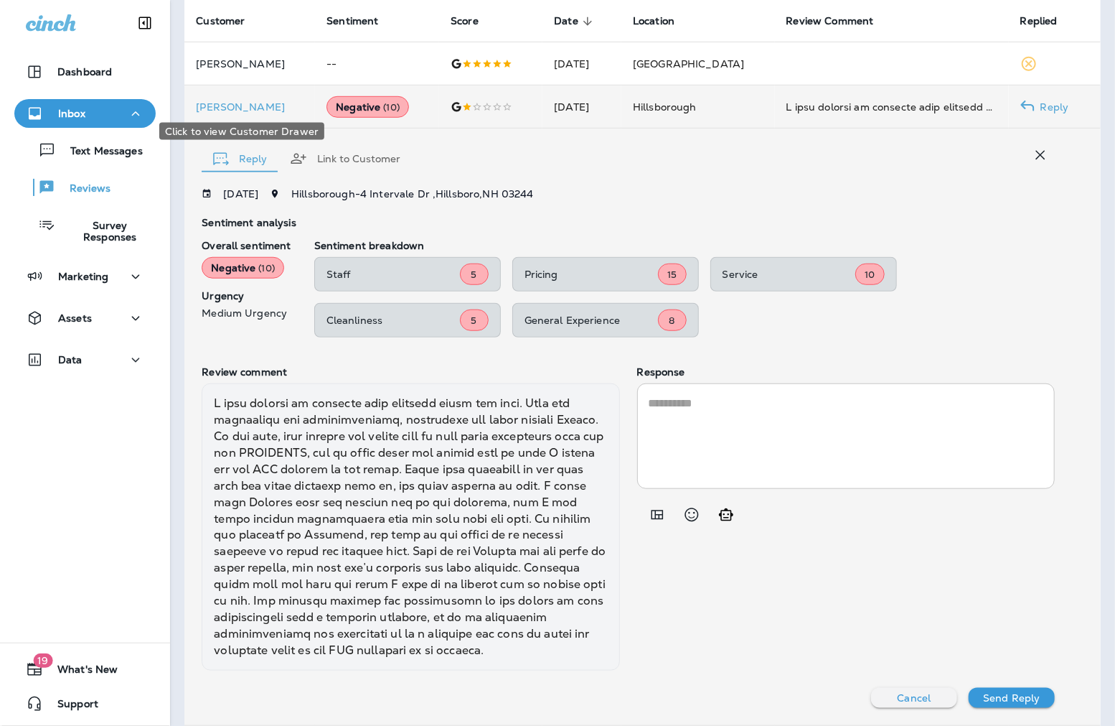
click at [210, 103] on p "[PERSON_NAME]" at bounding box center [250, 106] width 108 height 11
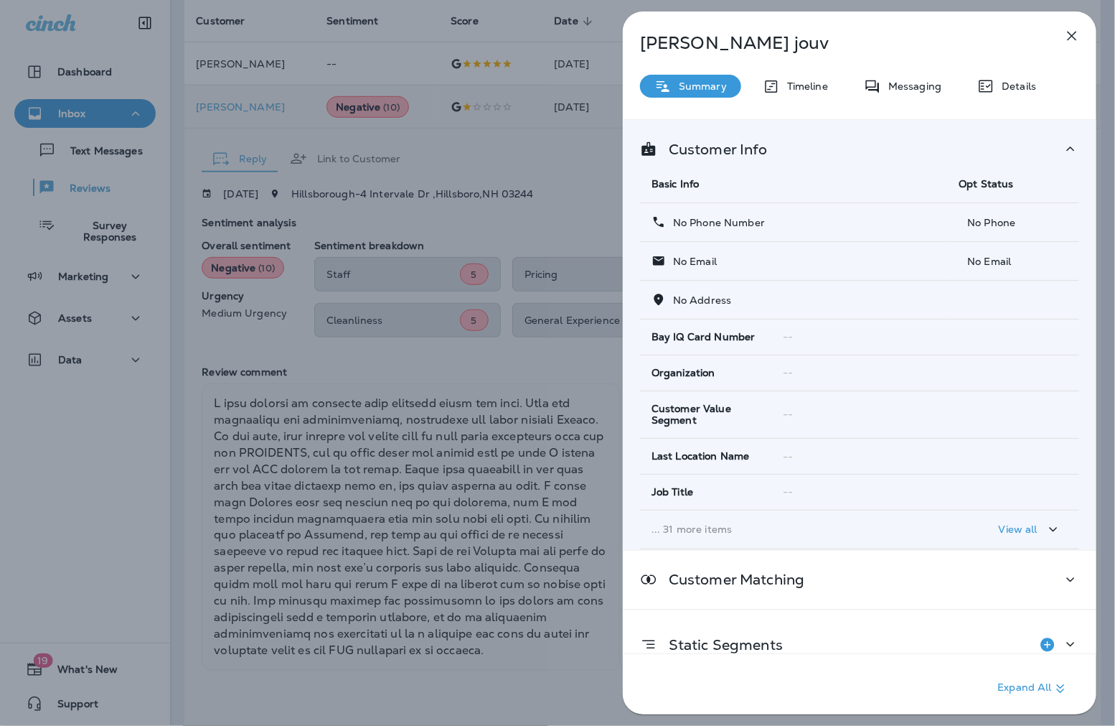
click at [1062, 32] on icon "button" at bounding box center [1072, 35] width 17 height 17
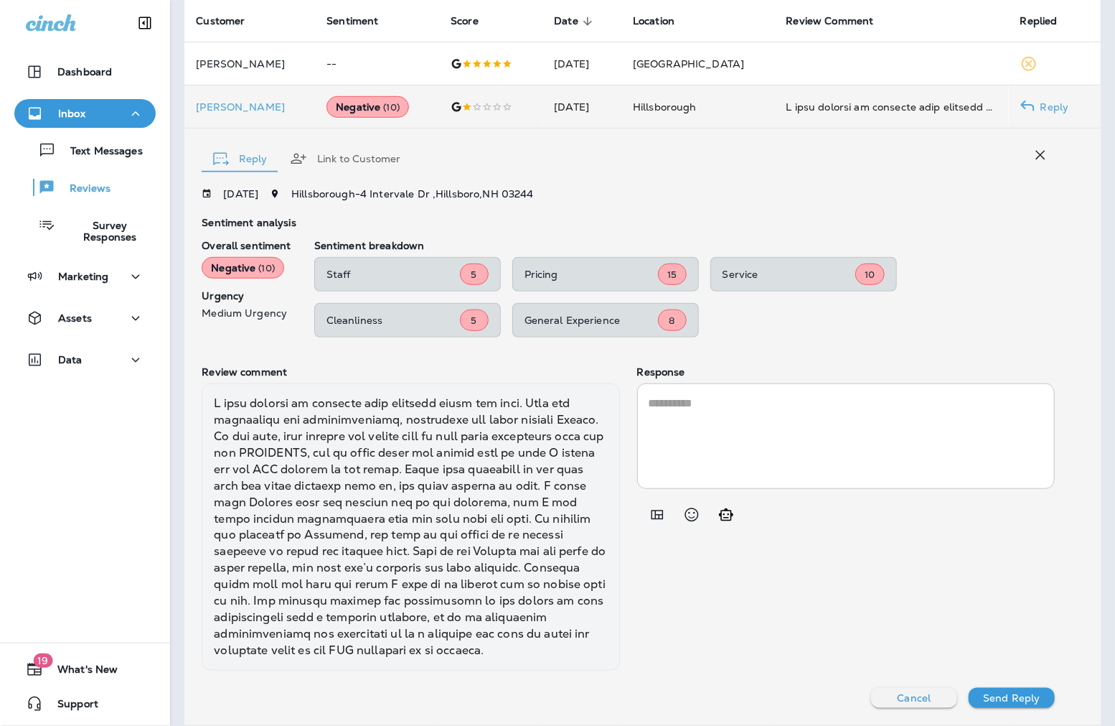
drag, startPoint x: 797, startPoint y: 356, endPoint x: 729, endPoint y: 438, distance: 106.6
click at [797, 360] on div "[DATE] Hillsborough - 4 Intervale Dr , Hillsboro , NH 03244 Sentiment analysis …" at bounding box center [628, 448] width 853 height 520
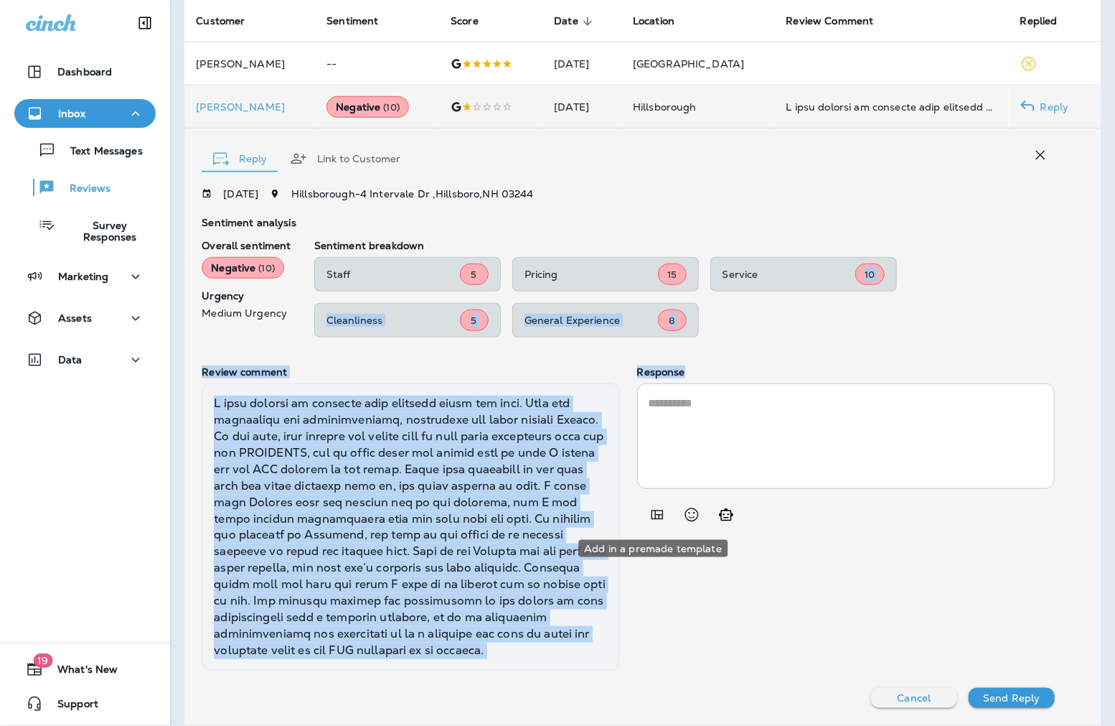
click at [649, 513] on icon "Add in a premade template" at bounding box center [657, 514] width 17 height 17
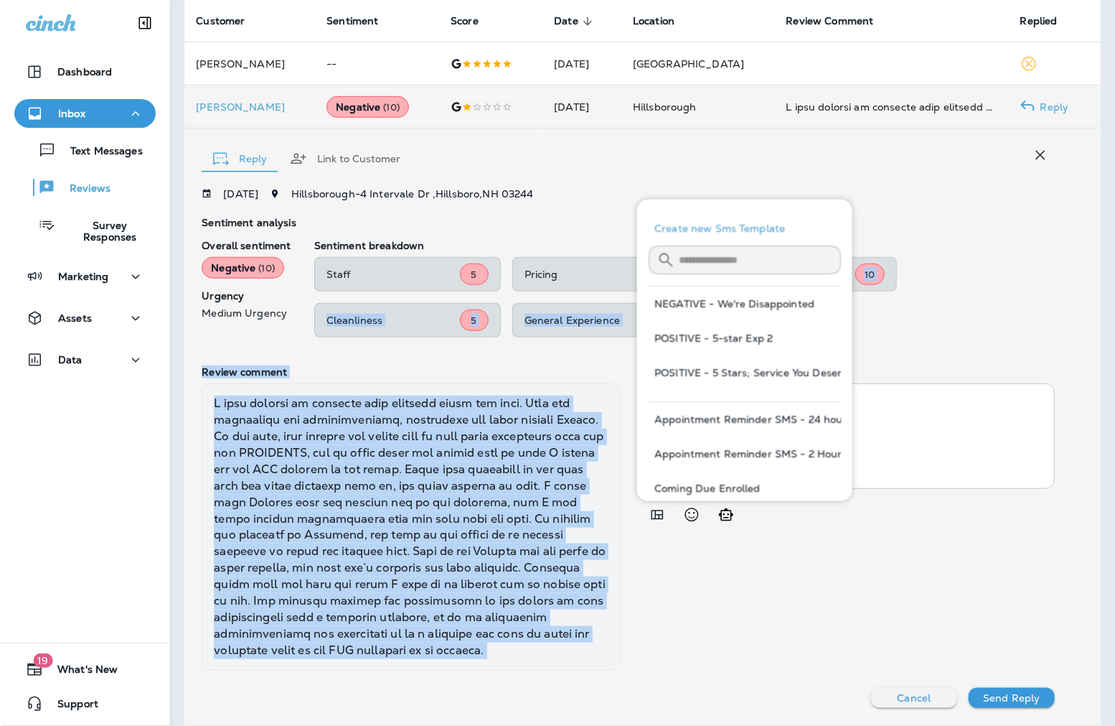
click at [742, 304] on button "NEGATIVE - We're Disappointed" at bounding box center [745, 303] width 192 height 34
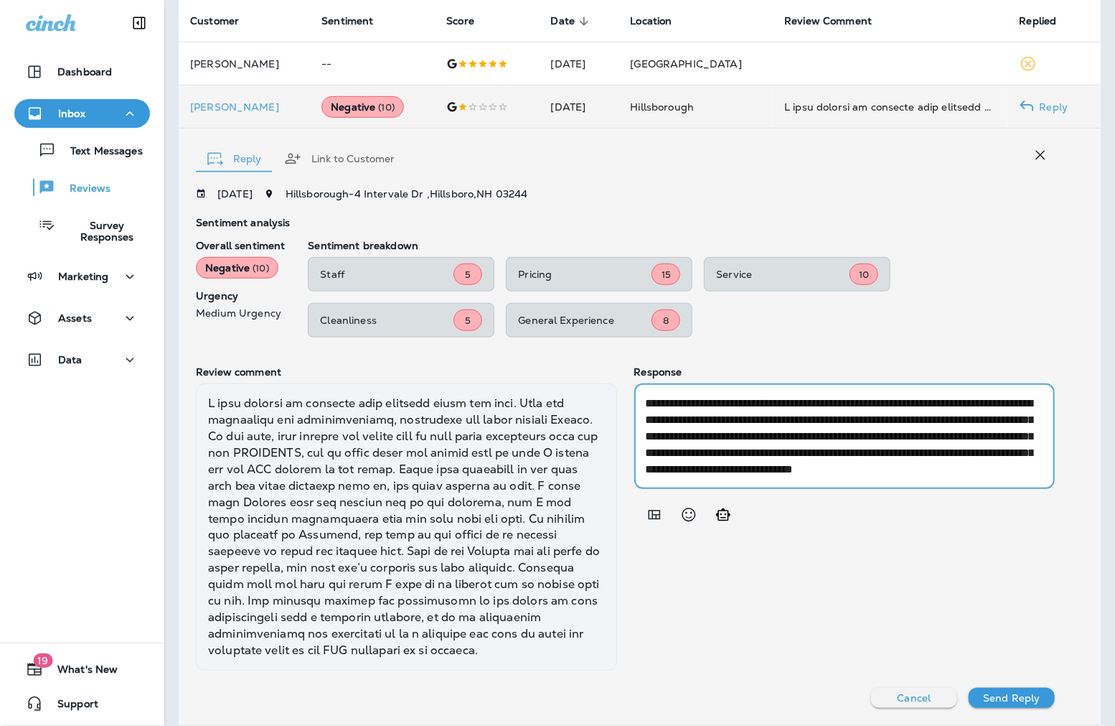
click at [726, 431] on textarea "**********" at bounding box center [840, 436] width 389 height 83
click at [732, 435] on textarea "**********" at bounding box center [840, 436] width 389 height 83
drag, startPoint x: 691, startPoint y: 467, endPoint x: 644, endPoint y: 456, distance: 48.7
click at [646, 456] on textarea "**********" at bounding box center [840, 436] width 389 height 83
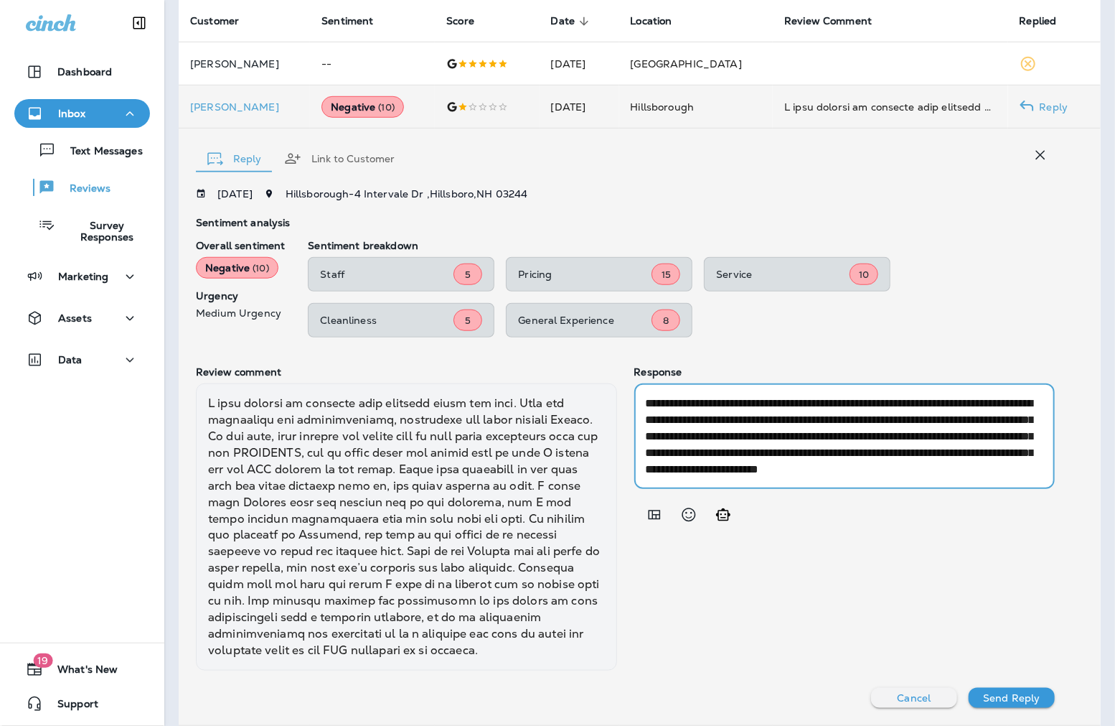
type textarea "**********"
click at [988, 695] on p "Send Reply" at bounding box center [1011, 697] width 57 height 11
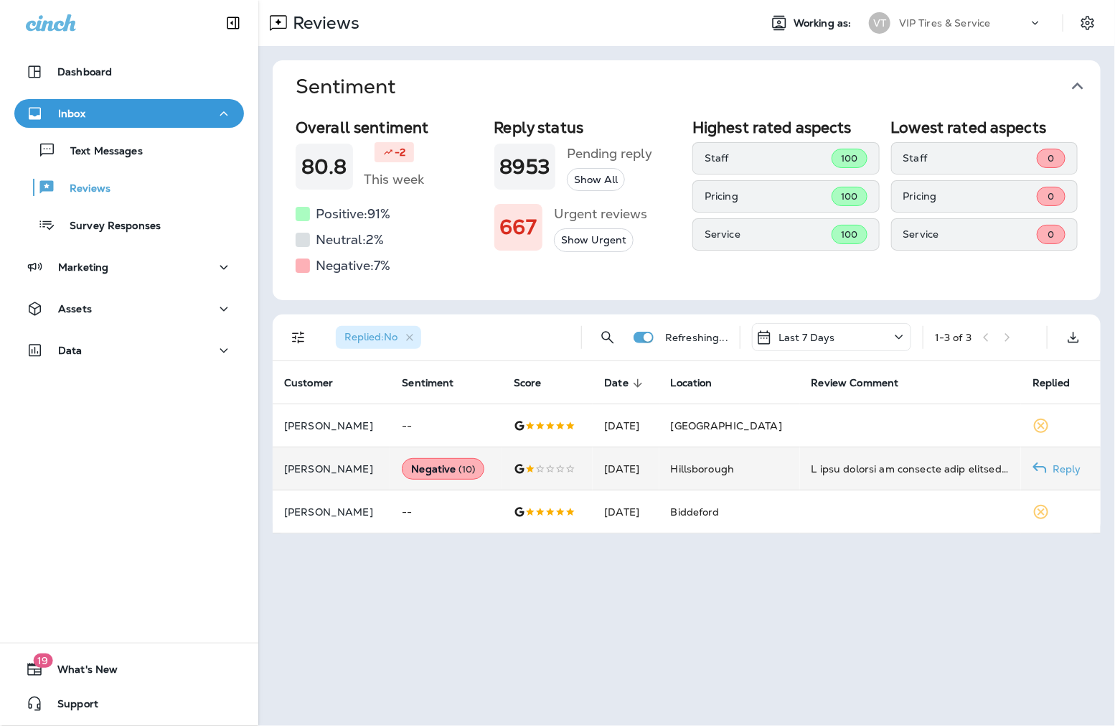
scroll to position [0, 0]
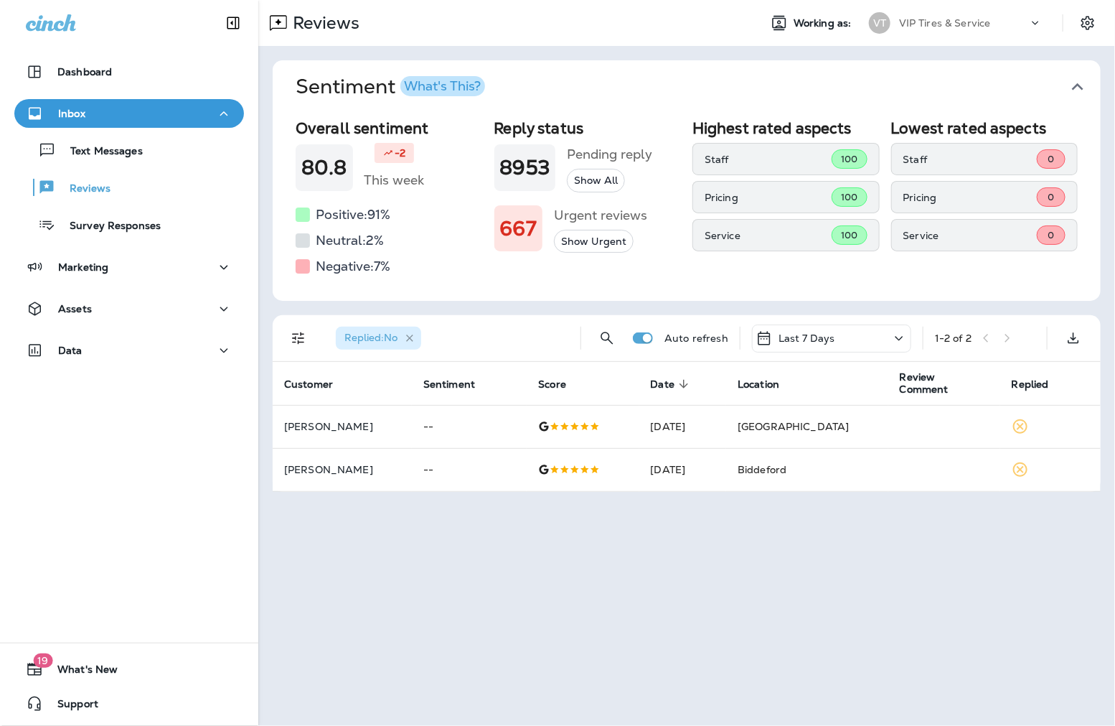
click at [410, 335] on icon "button" at bounding box center [409, 337] width 7 height 7
